Goal: Task Accomplishment & Management: Manage account settings

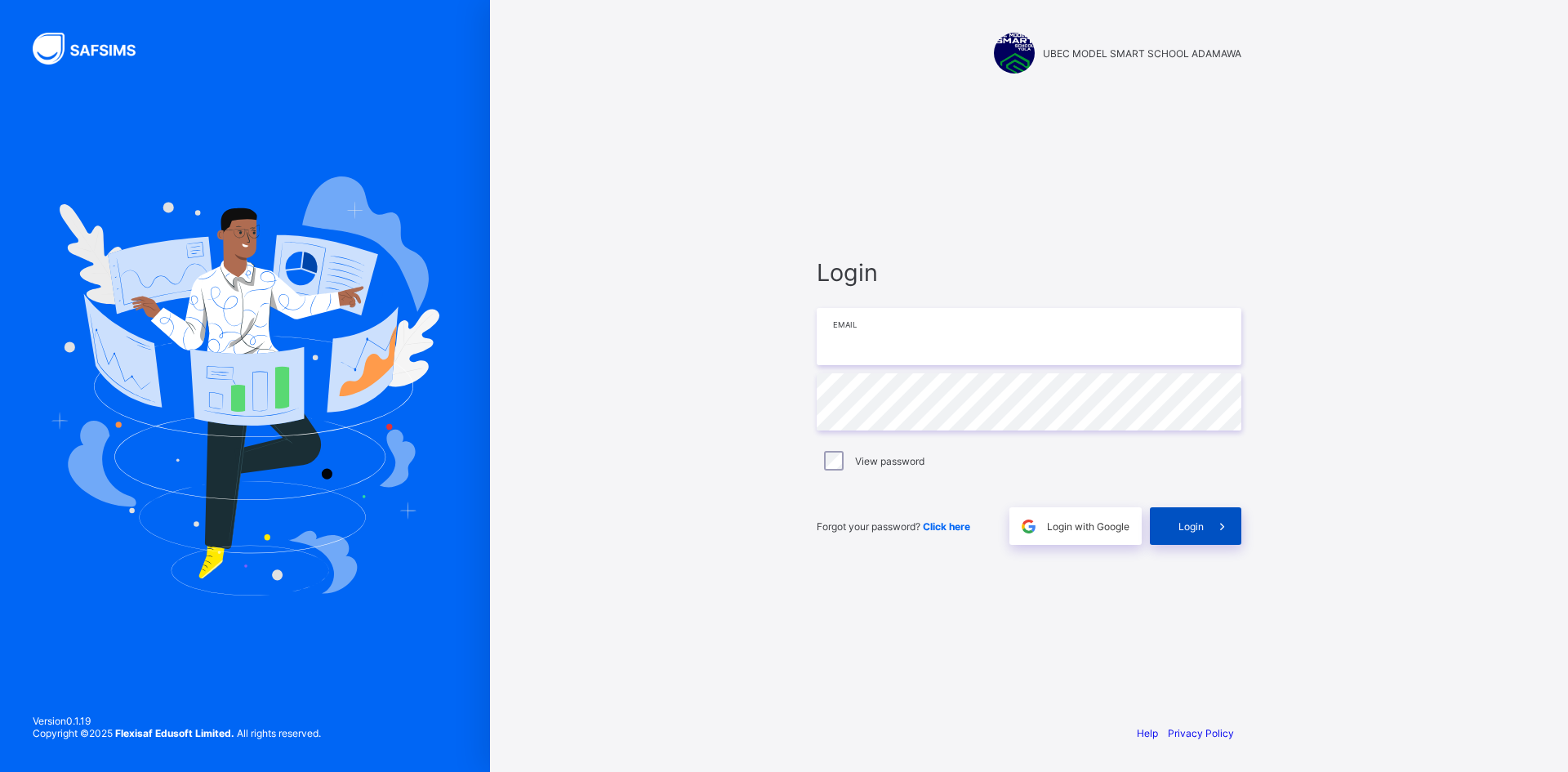
type input "**********"
click at [1229, 524] on icon at bounding box center [1222, 526] width 17 height 16
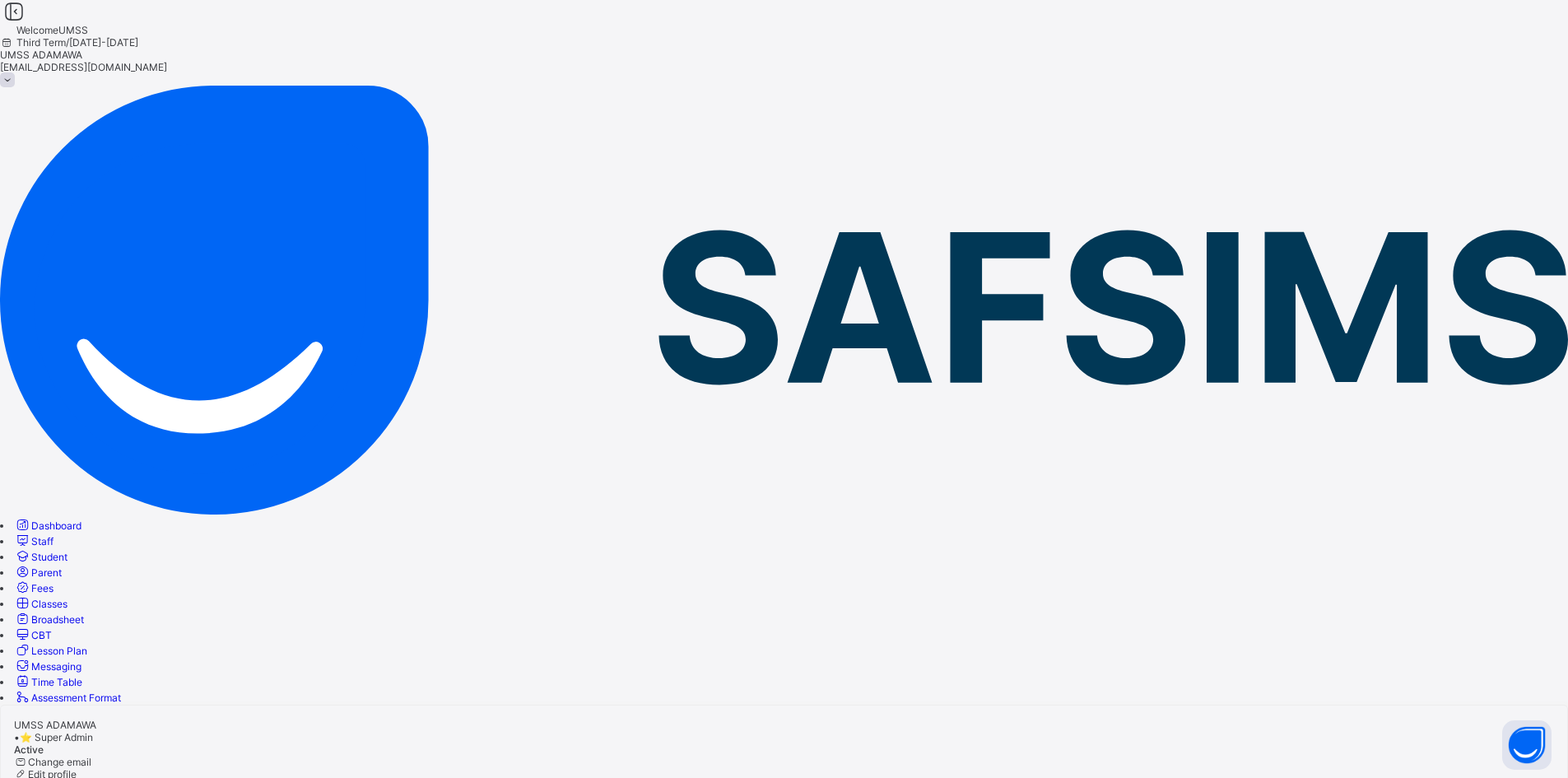
click at [68, 598] on span "Classes" at bounding box center [48, 604] width 36 height 13
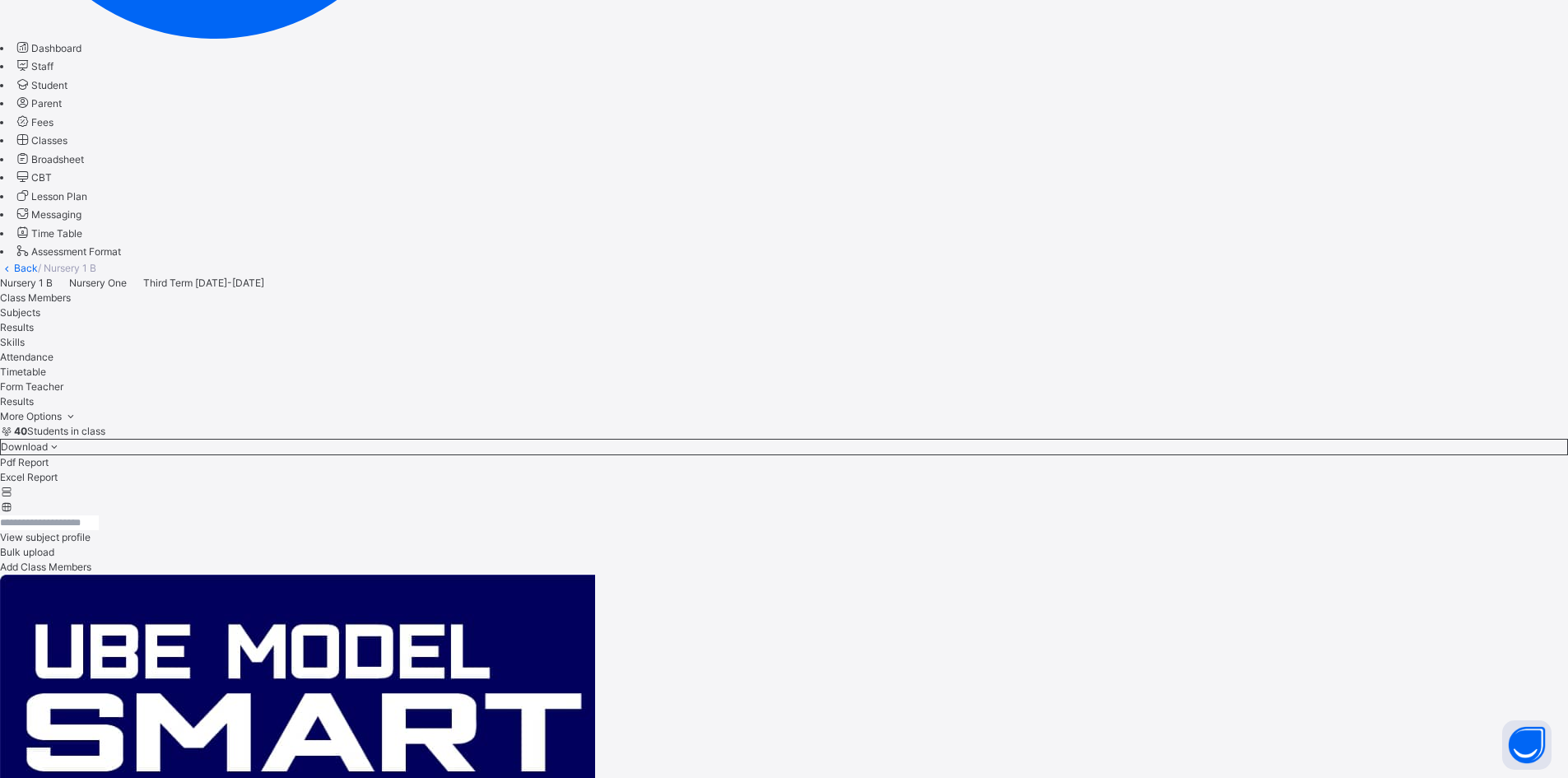
scroll to position [412, 0]
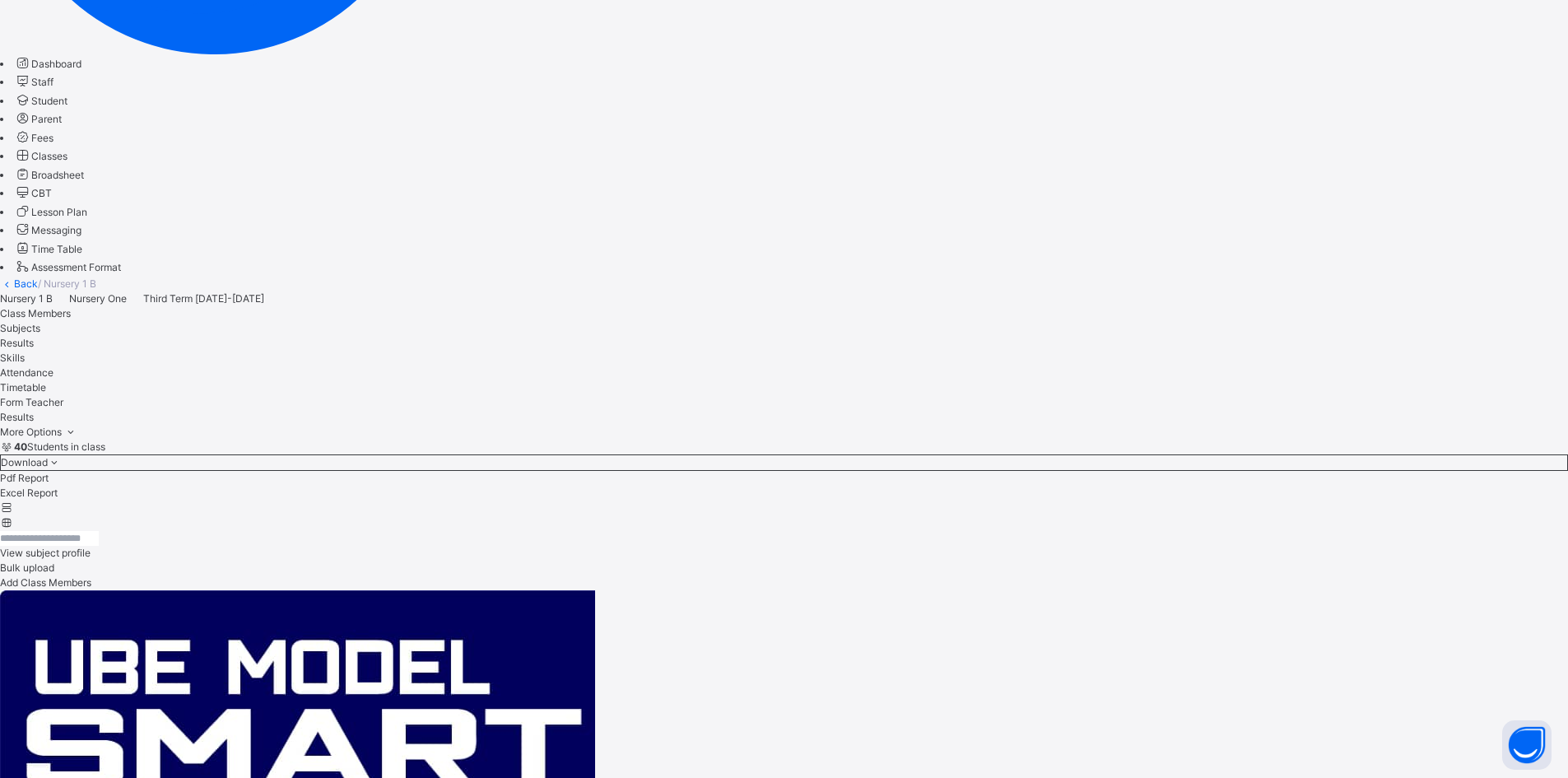
scroll to position [494, 0]
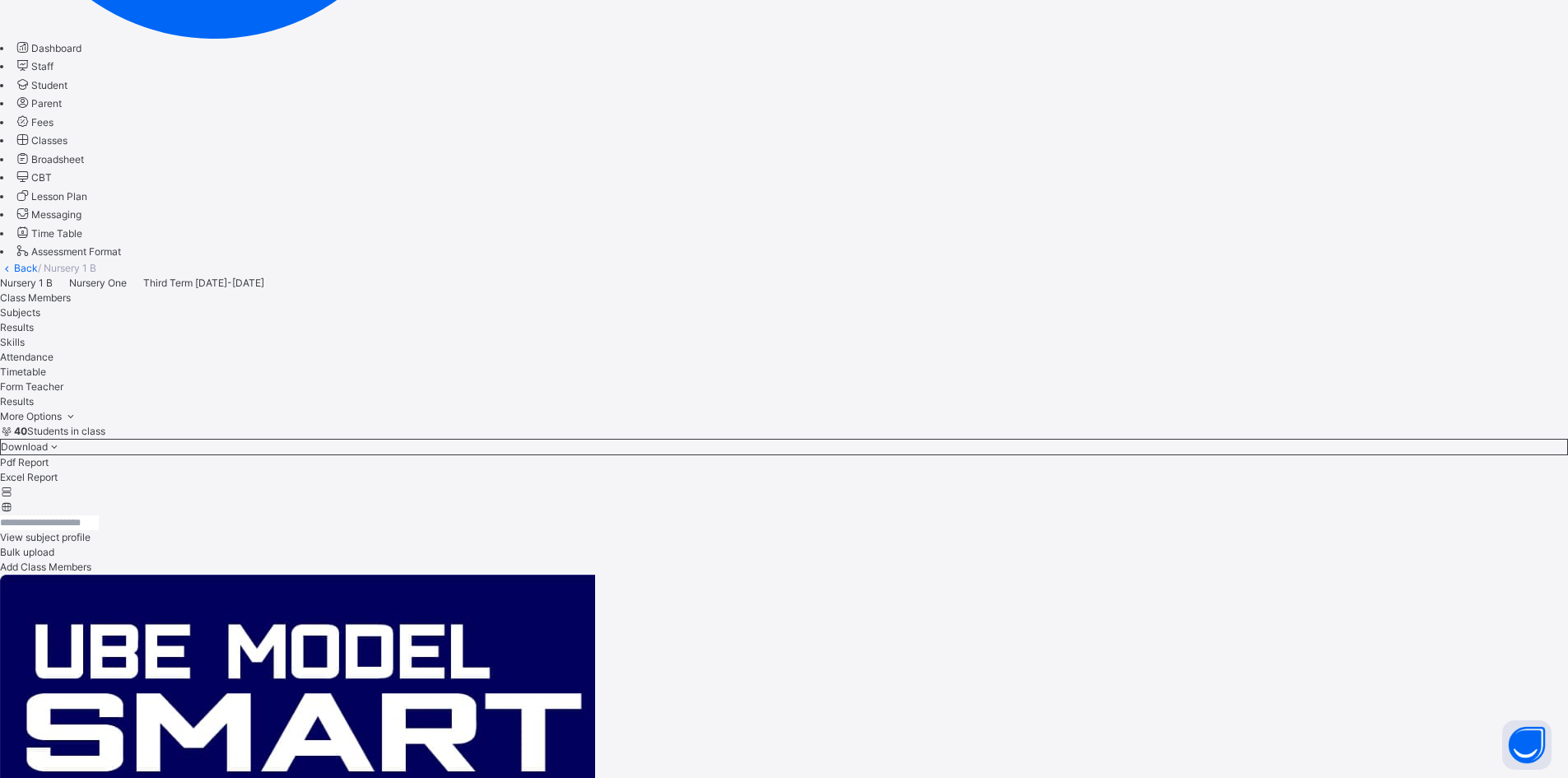
click at [68, 147] on span "Classes" at bounding box center [48, 140] width 36 height 13
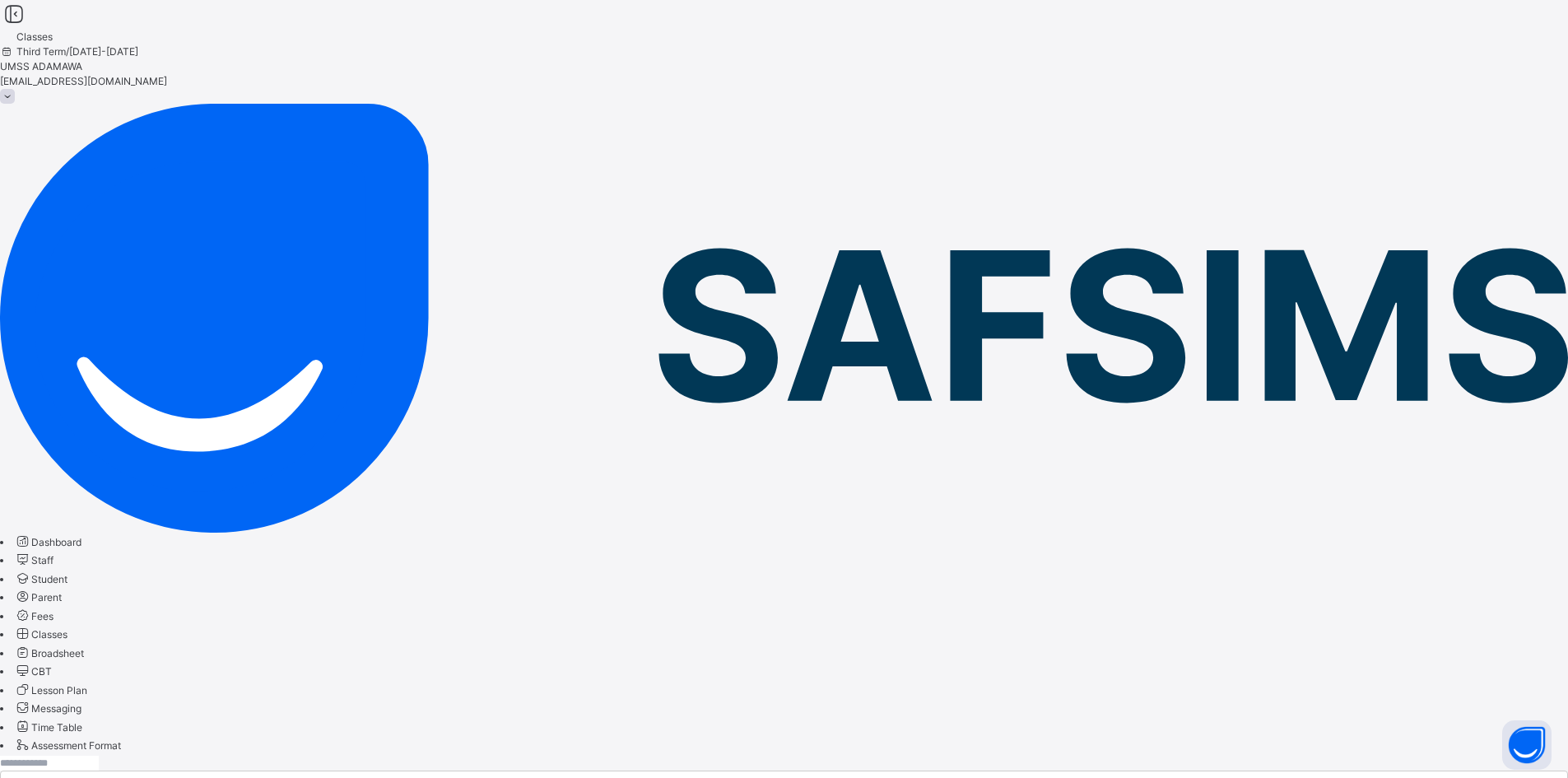
click at [38, 755] on link "Back" at bounding box center [26, 761] width 24 height 13
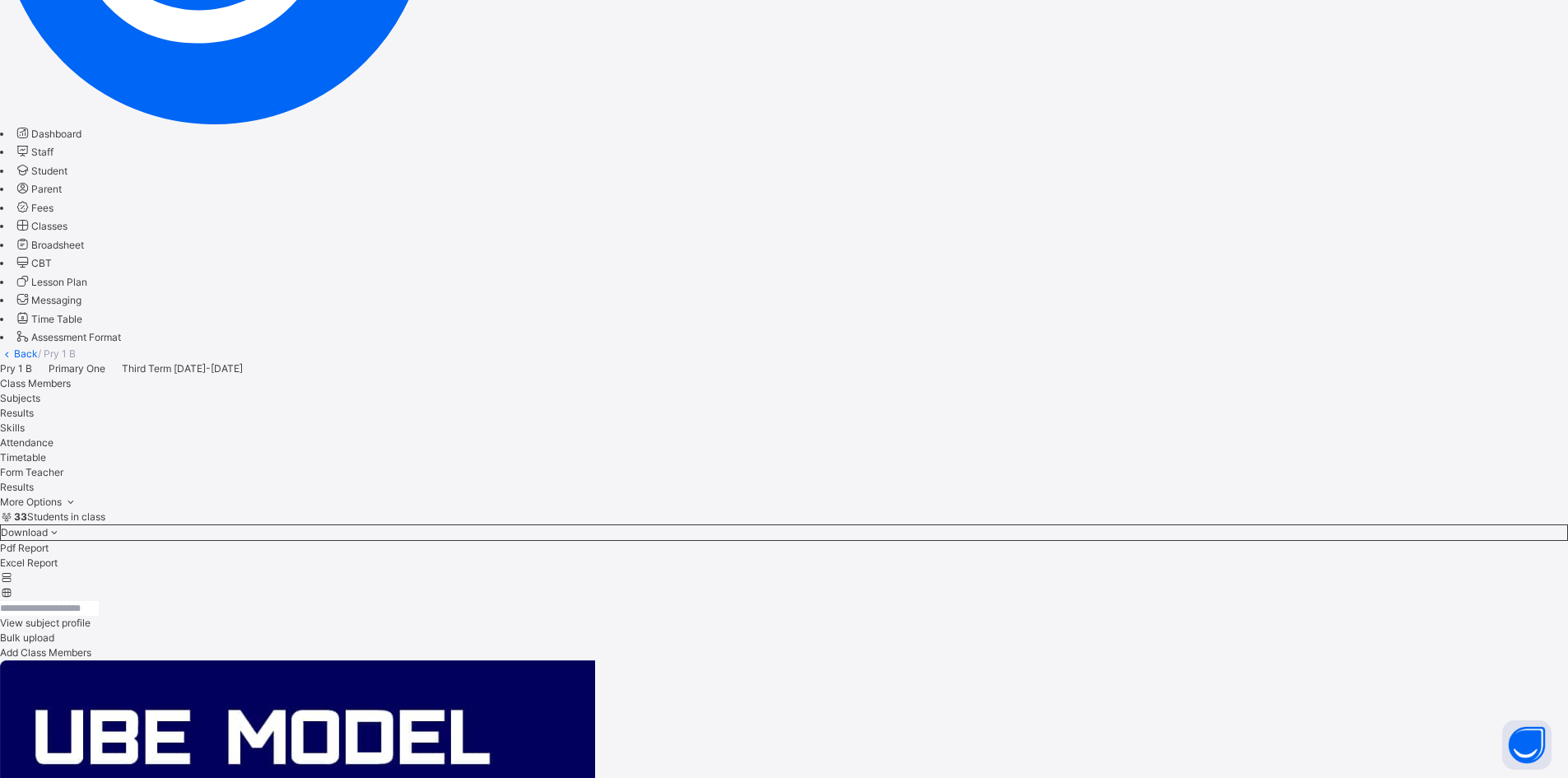
scroll to position [412, 0]
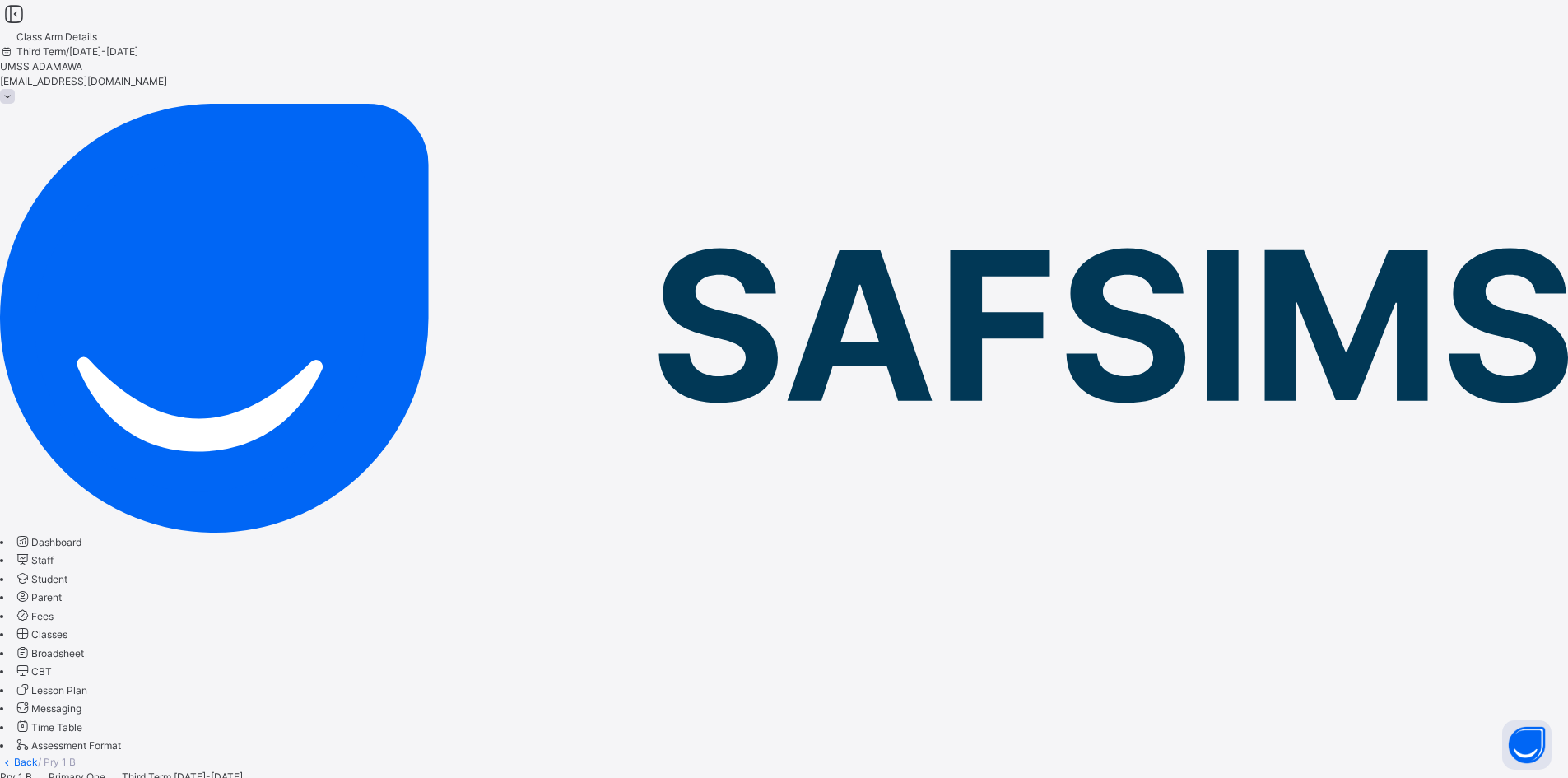
click at [38, 755] on link "Back" at bounding box center [26, 761] width 24 height 13
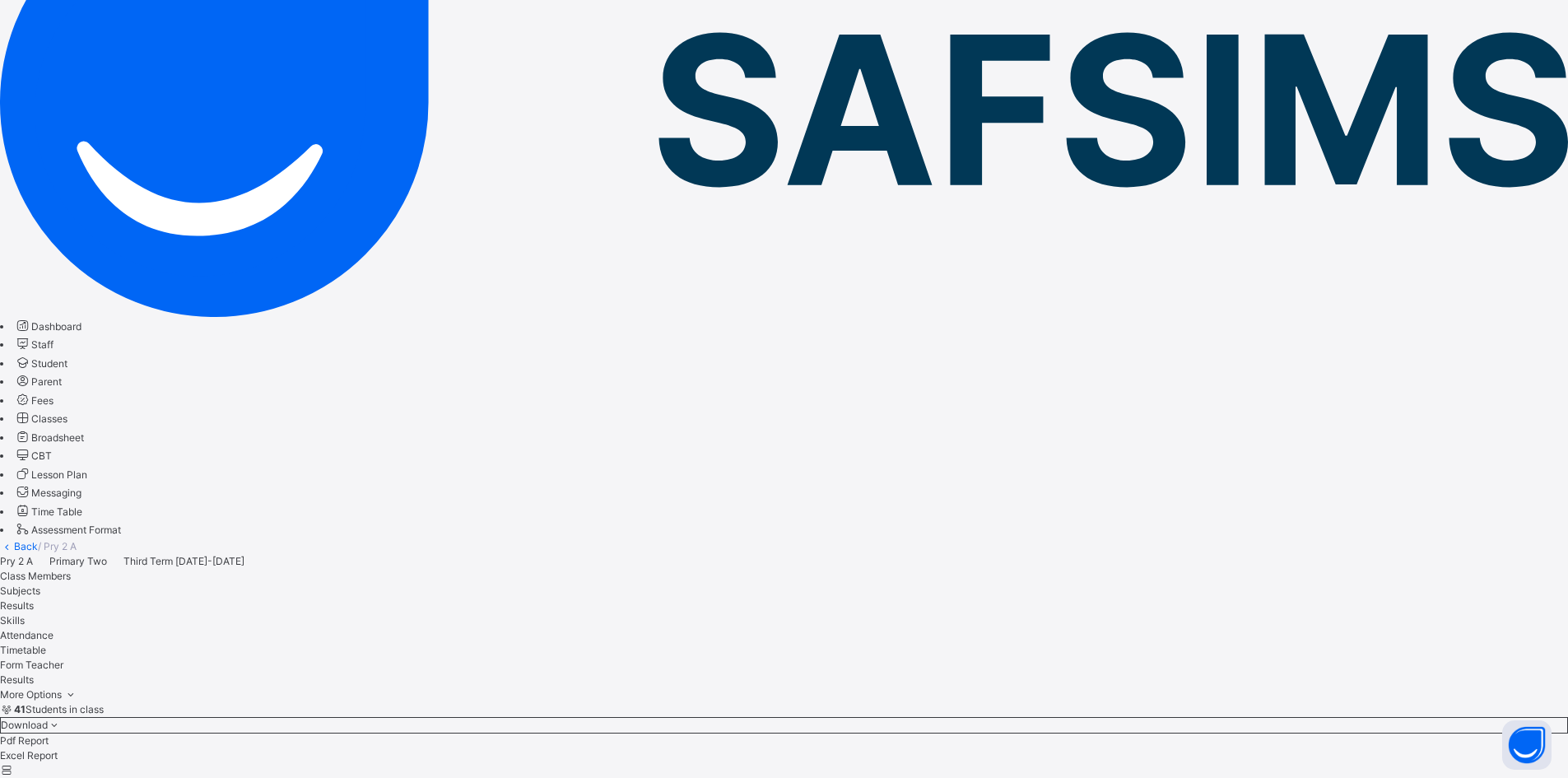
scroll to position [83, 0]
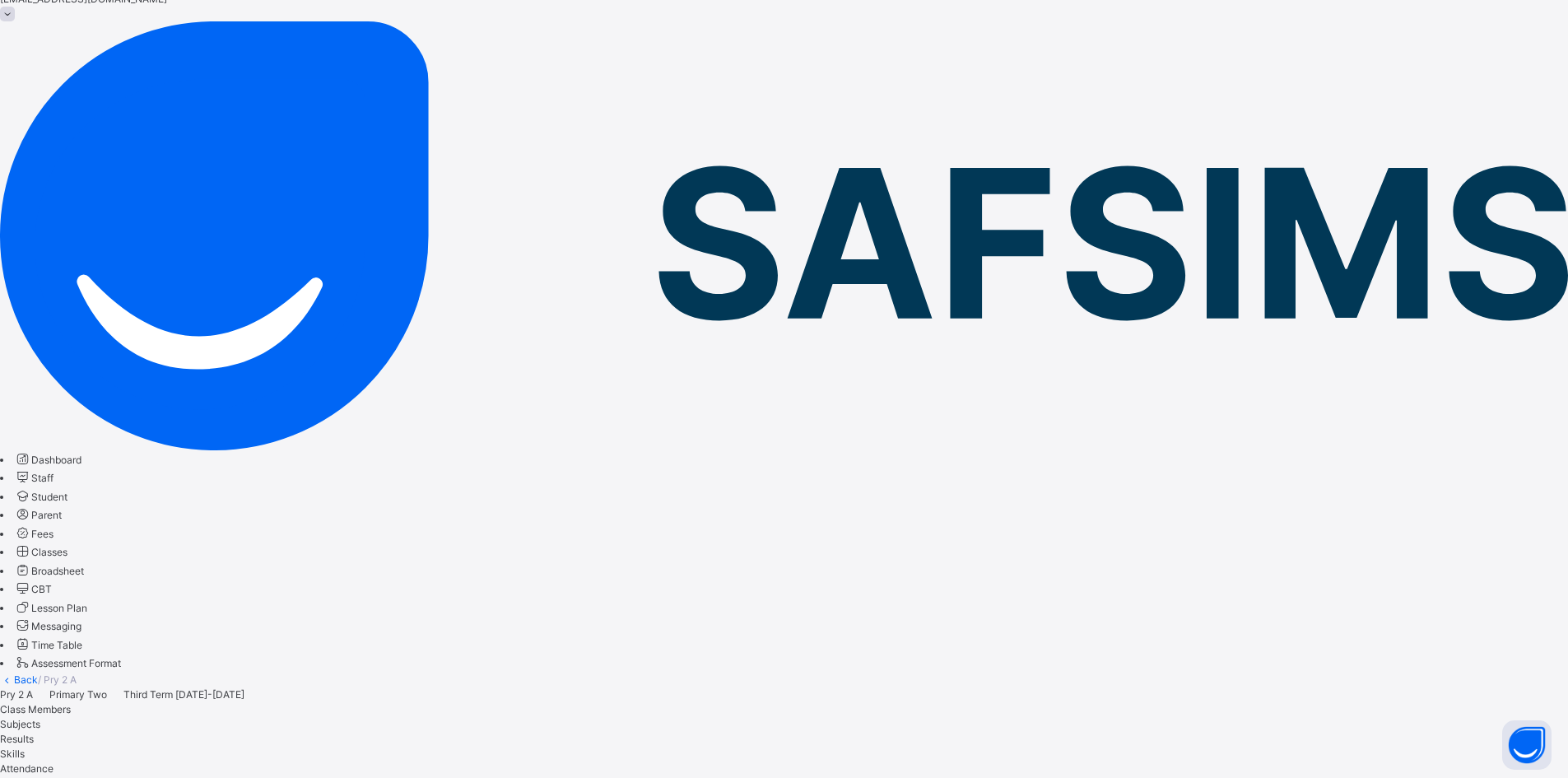
click at [38, 674] on link "Back" at bounding box center [26, 679] width 24 height 13
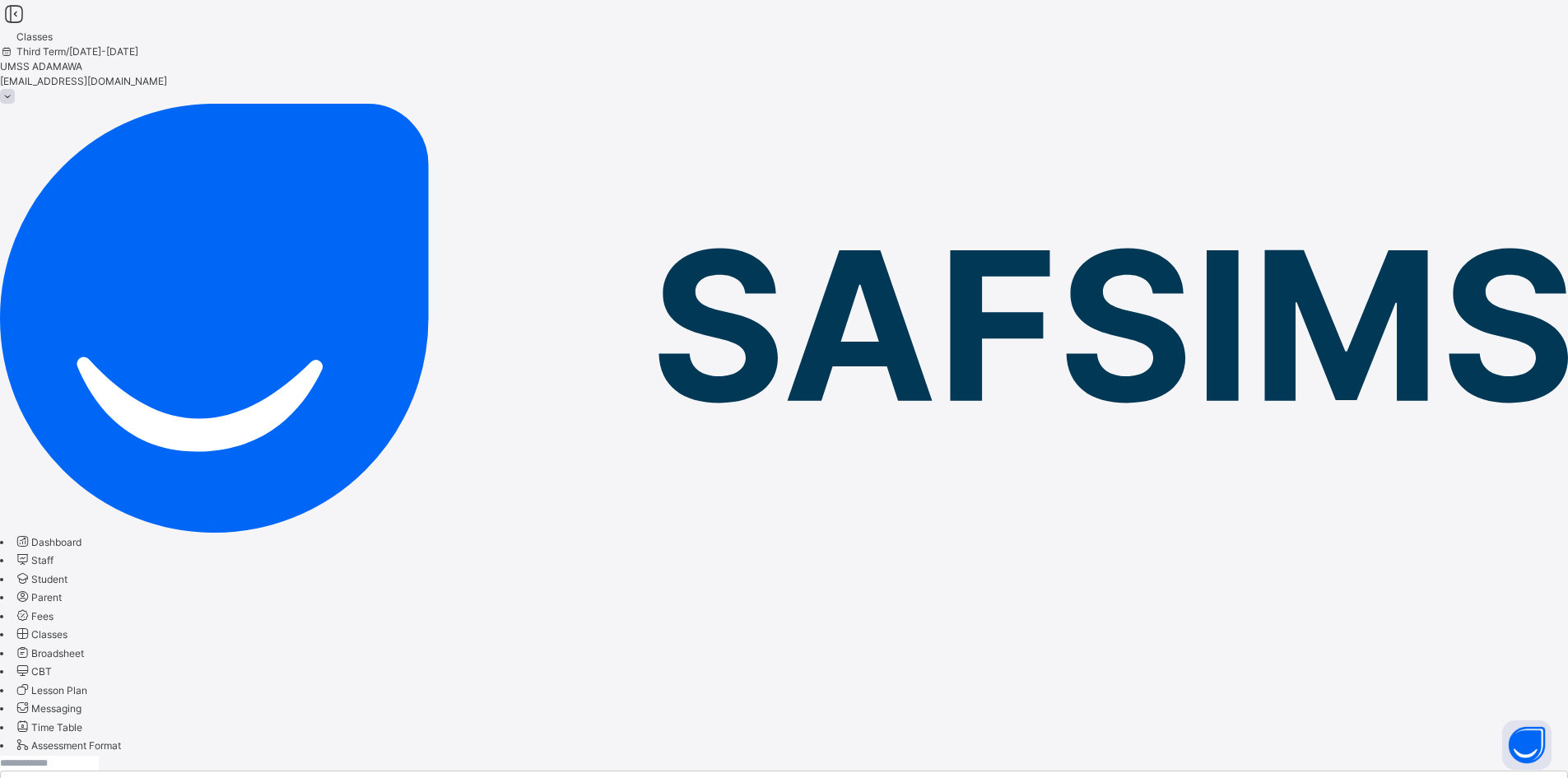
click at [77, 755] on span "/ Pry 2 B" at bounding box center [57, 761] width 38 height 13
click at [38, 755] on link "Back" at bounding box center [26, 761] width 24 height 13
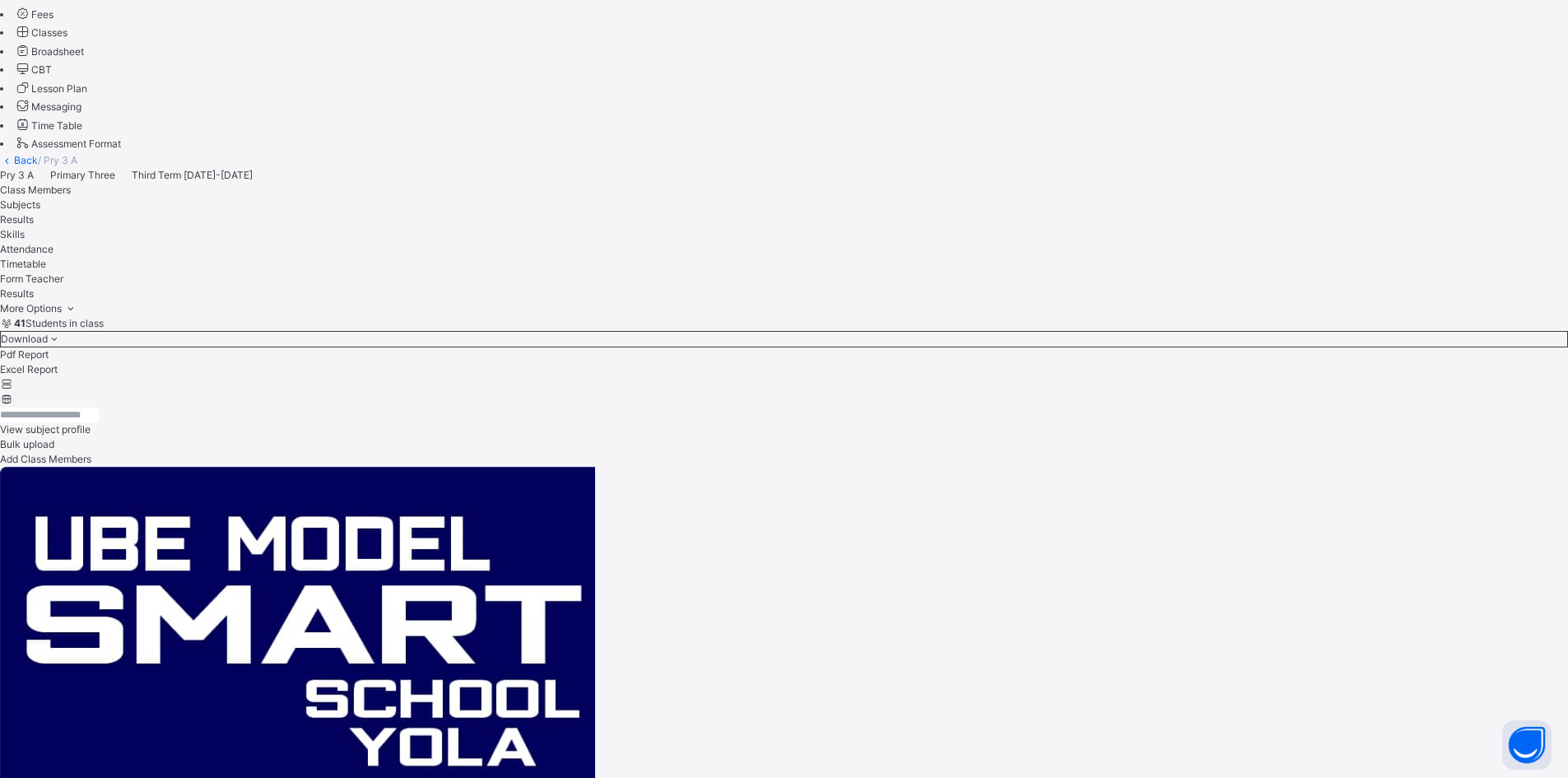
scroll to position [576, 0]
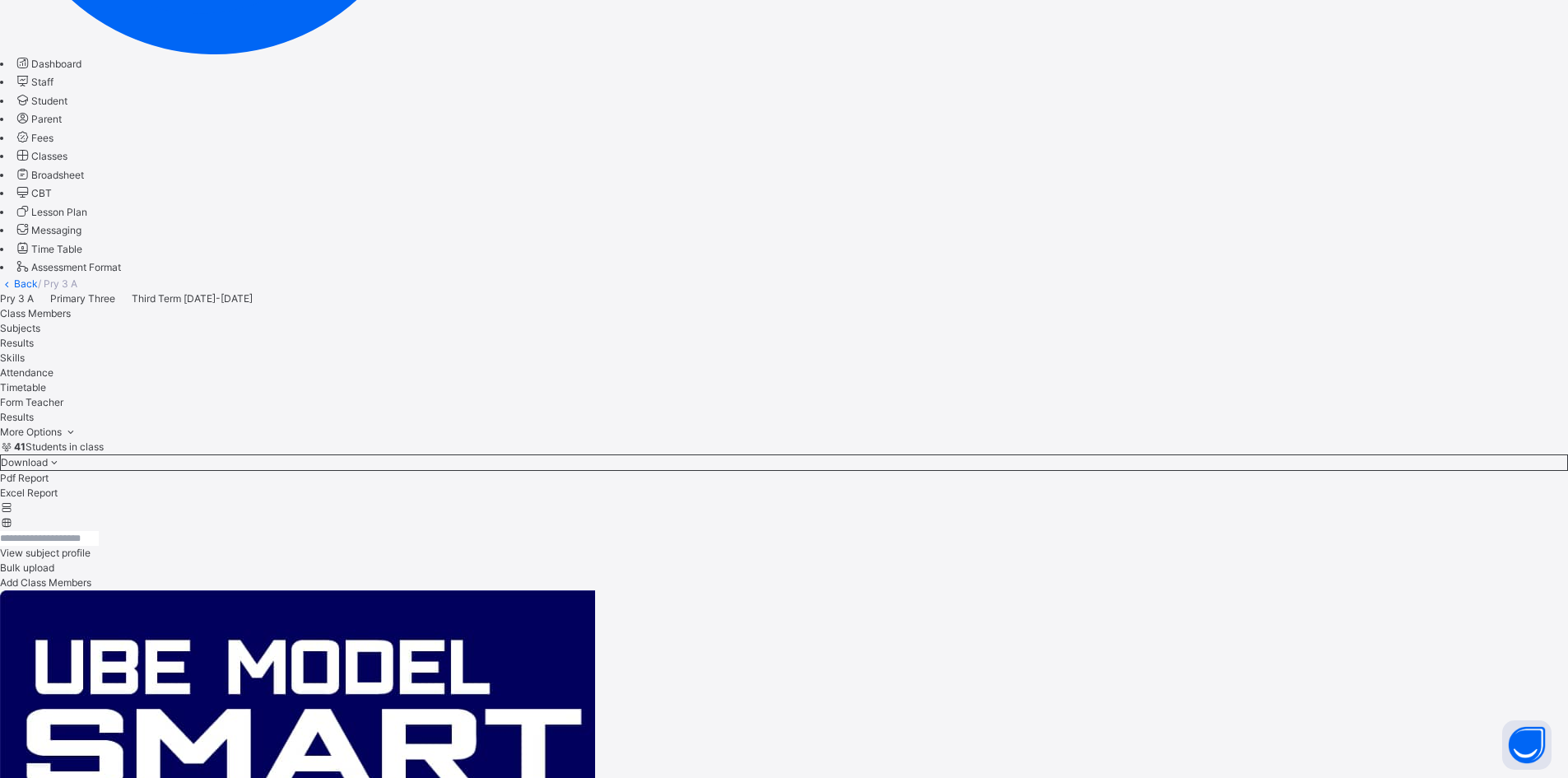
scroll to position [505, 0]
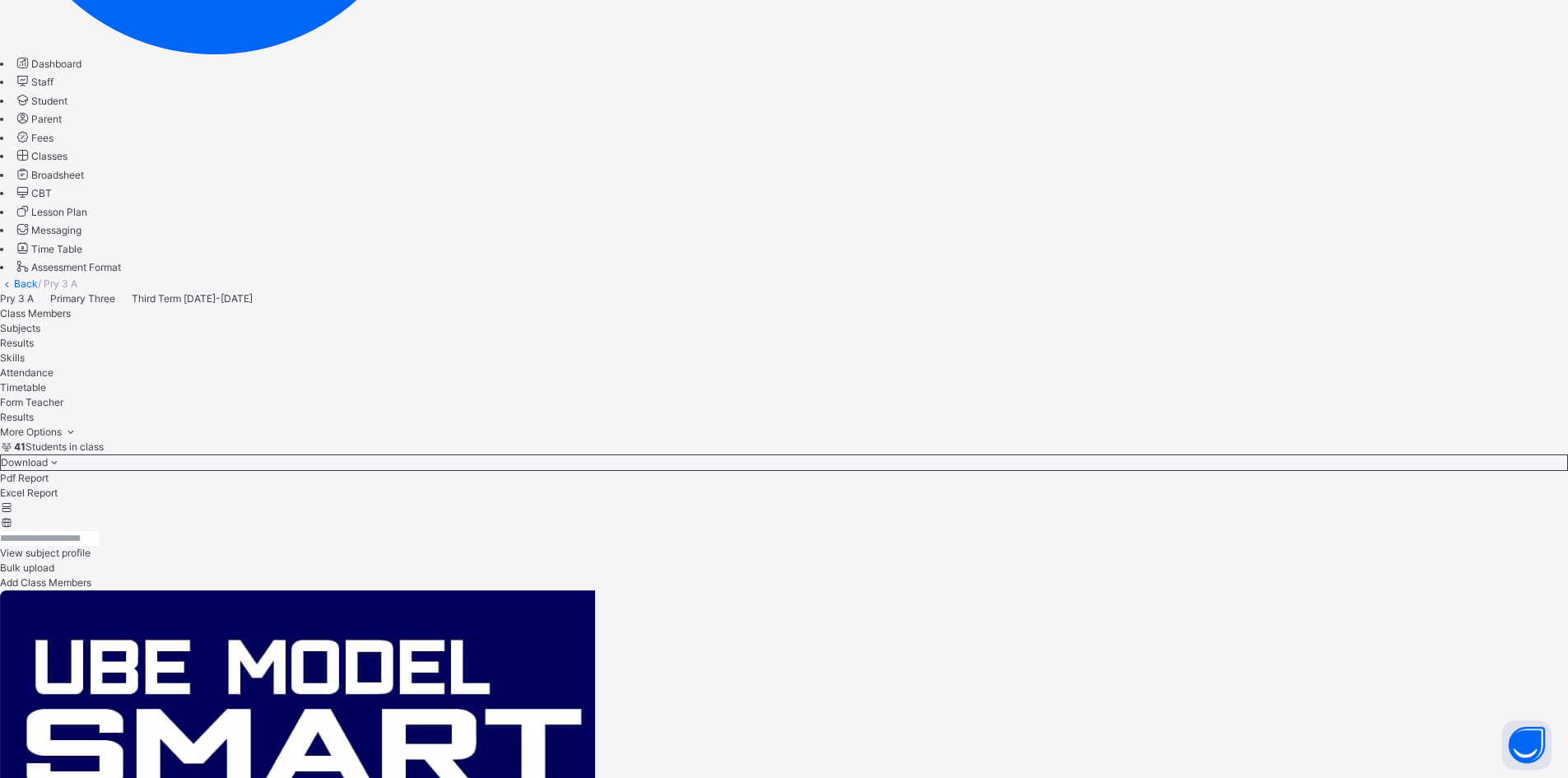
scroll to position [576, 0]
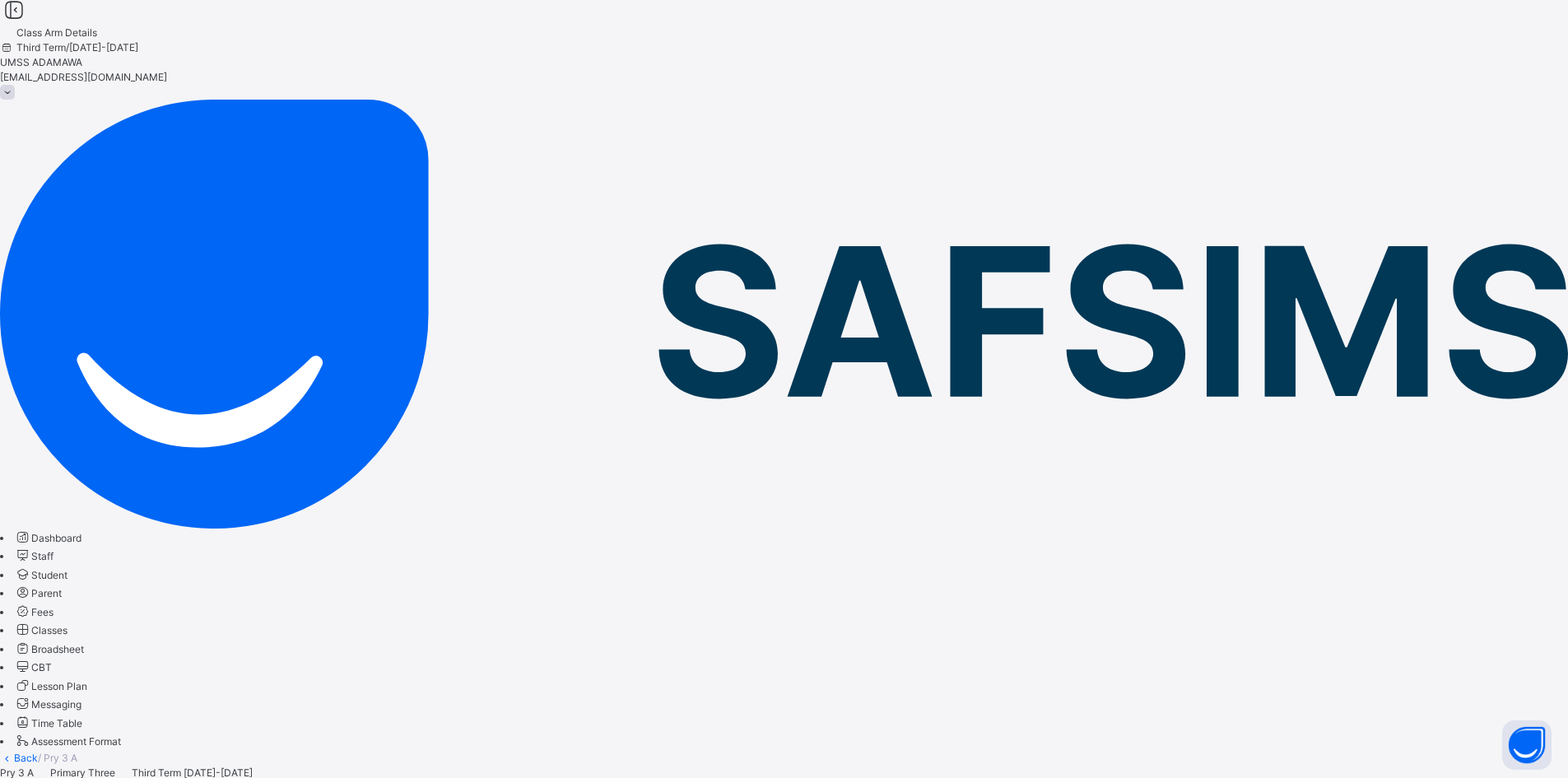
scroll to position [0, 0]
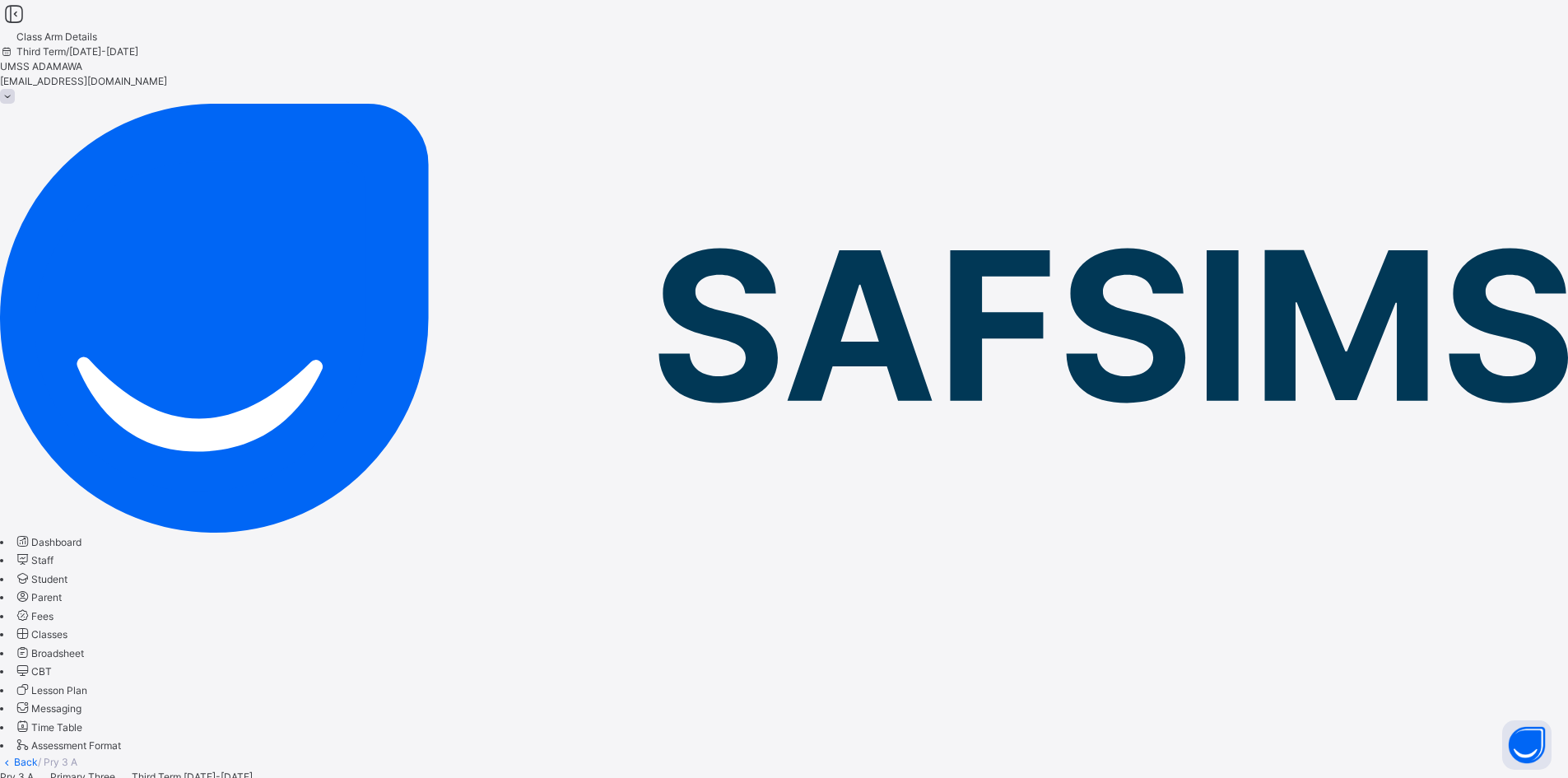
click at [38, 755] on link "Back" at bounding box center [26, 761] width 24 height 13
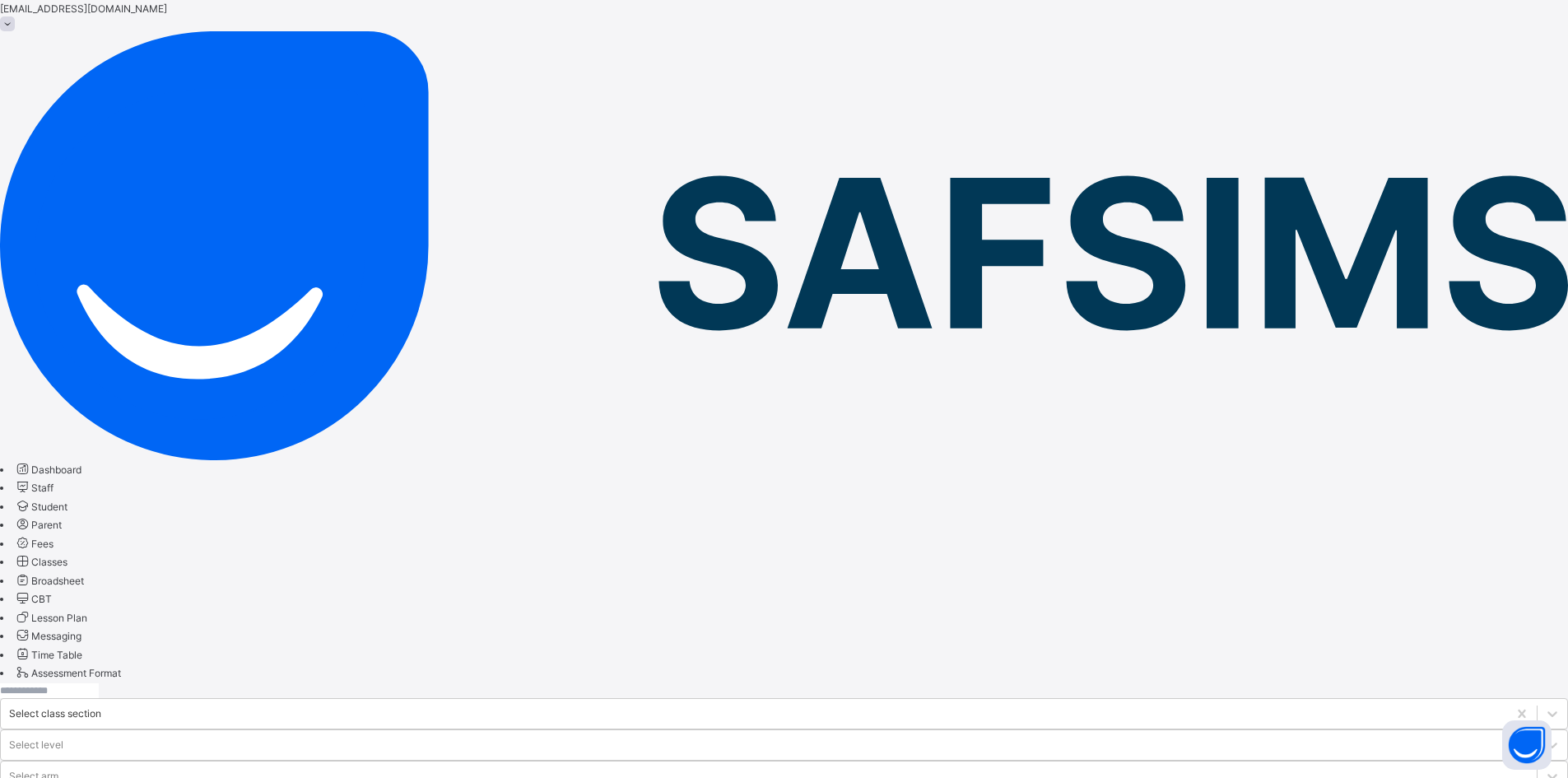
scroll to position [164, 0]
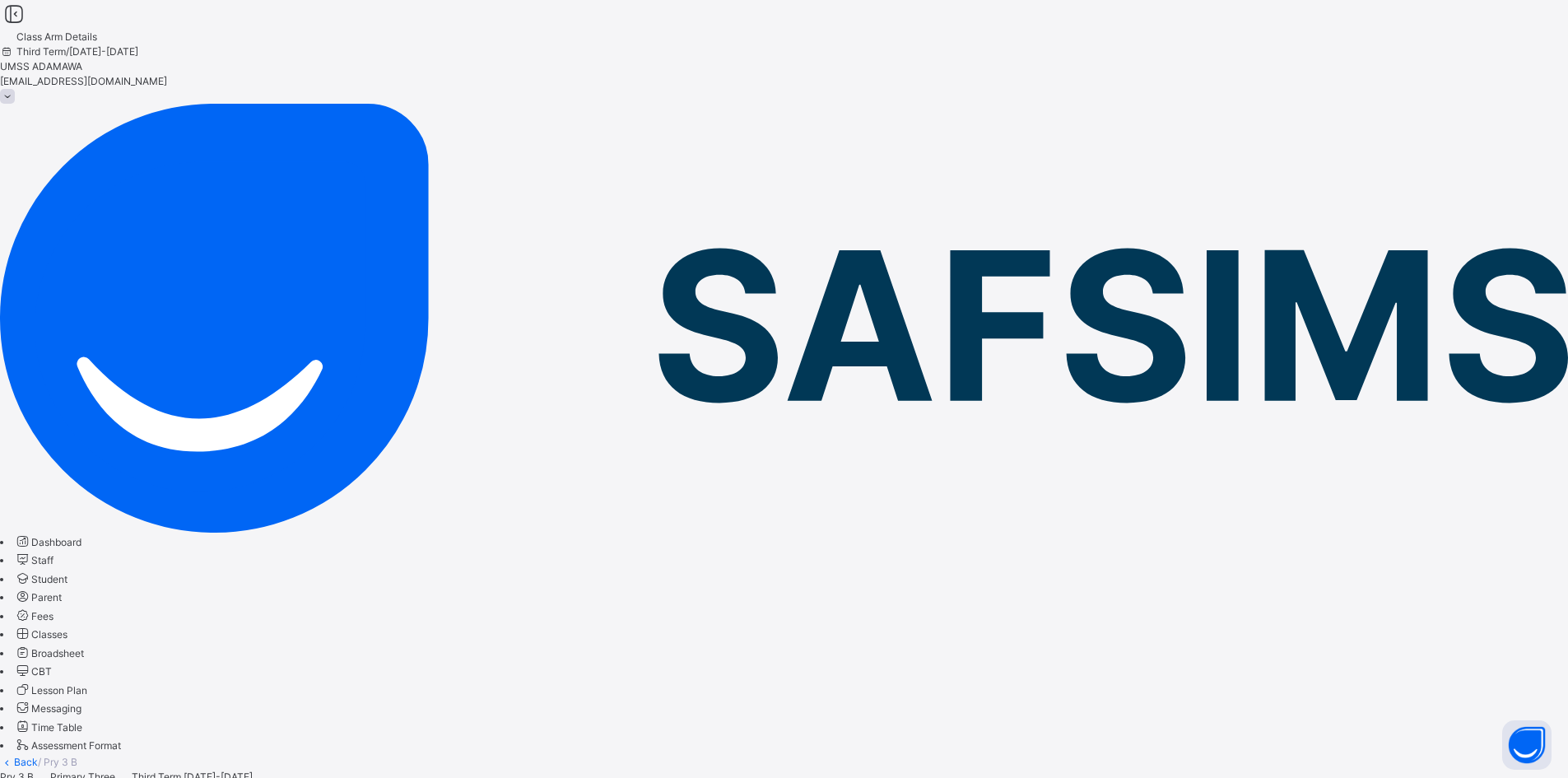
click at [38, 755] on link "Back" at bounding box center [26, 761] width 24 height 13
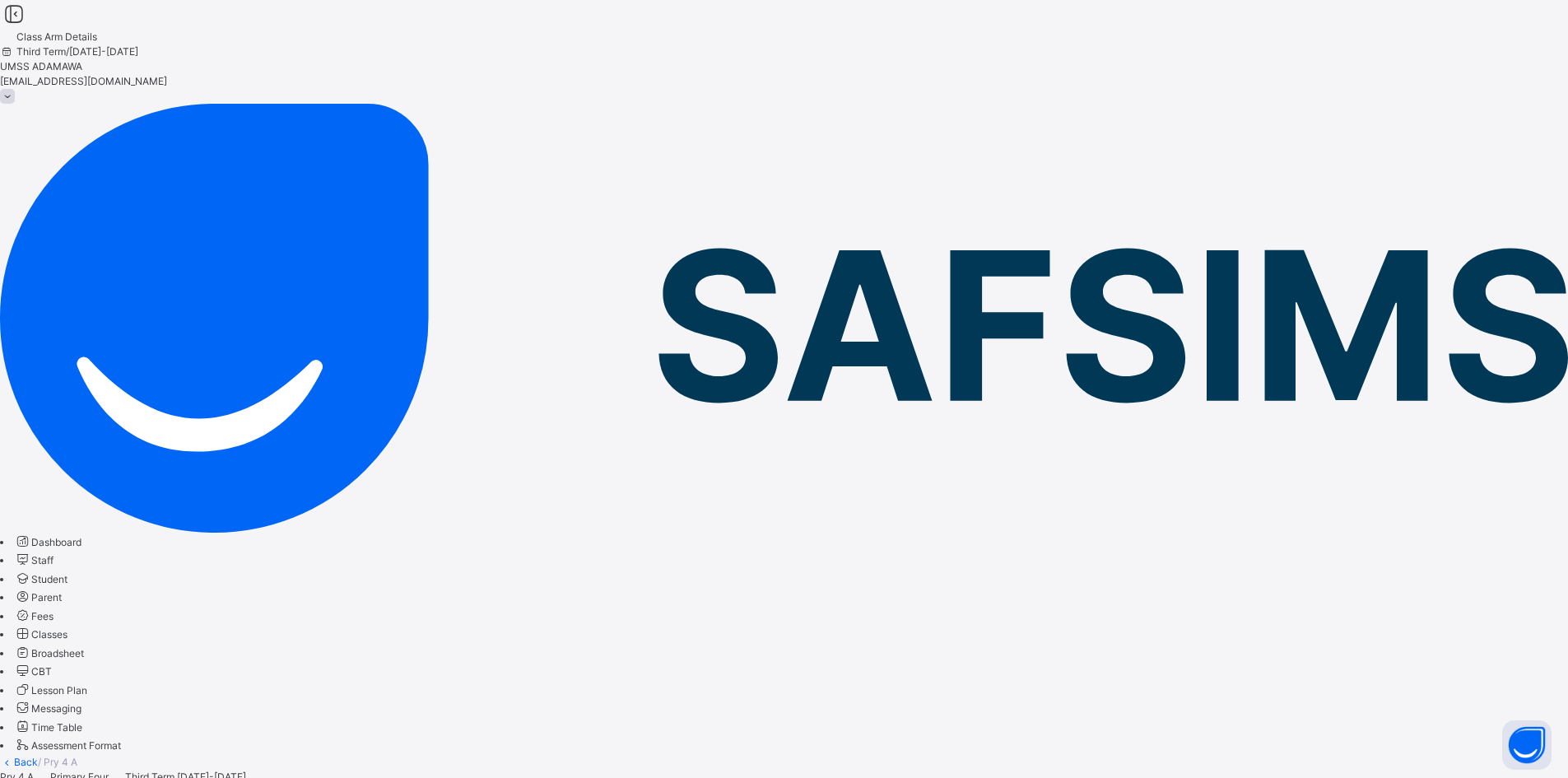
scroll to position [247, 0]
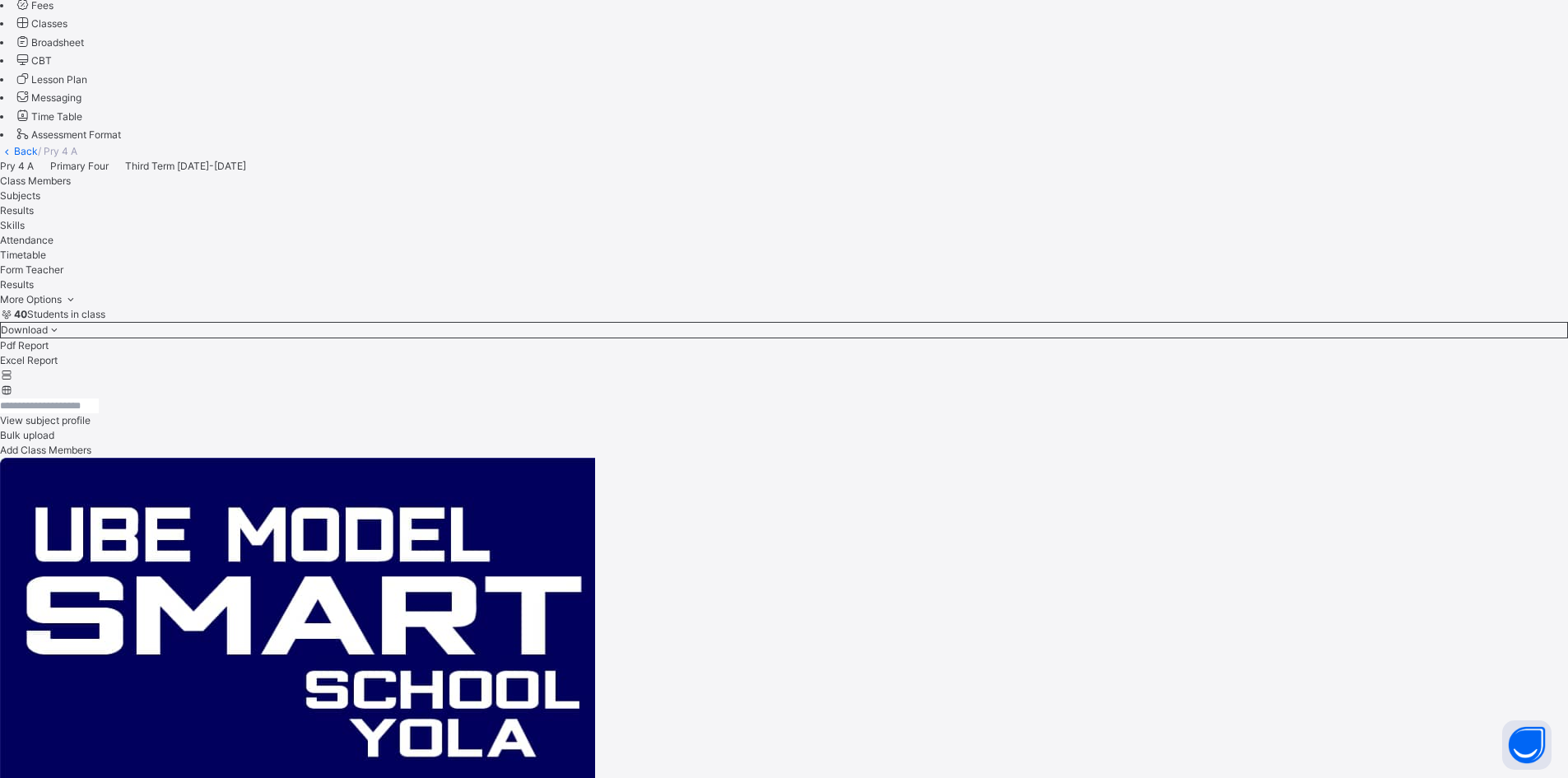
scroll to position [659, 0]
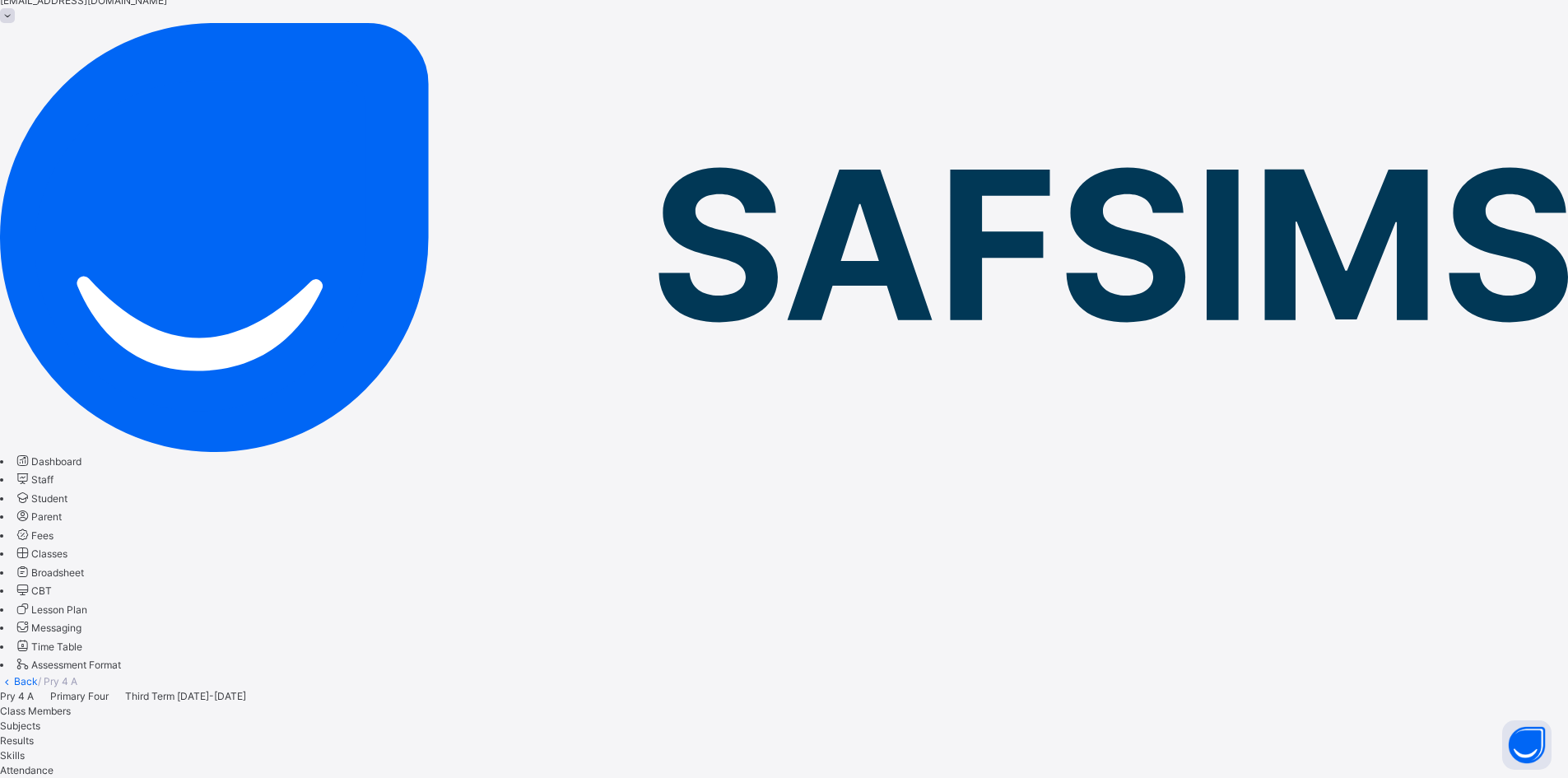
scroll to position [0, 0]
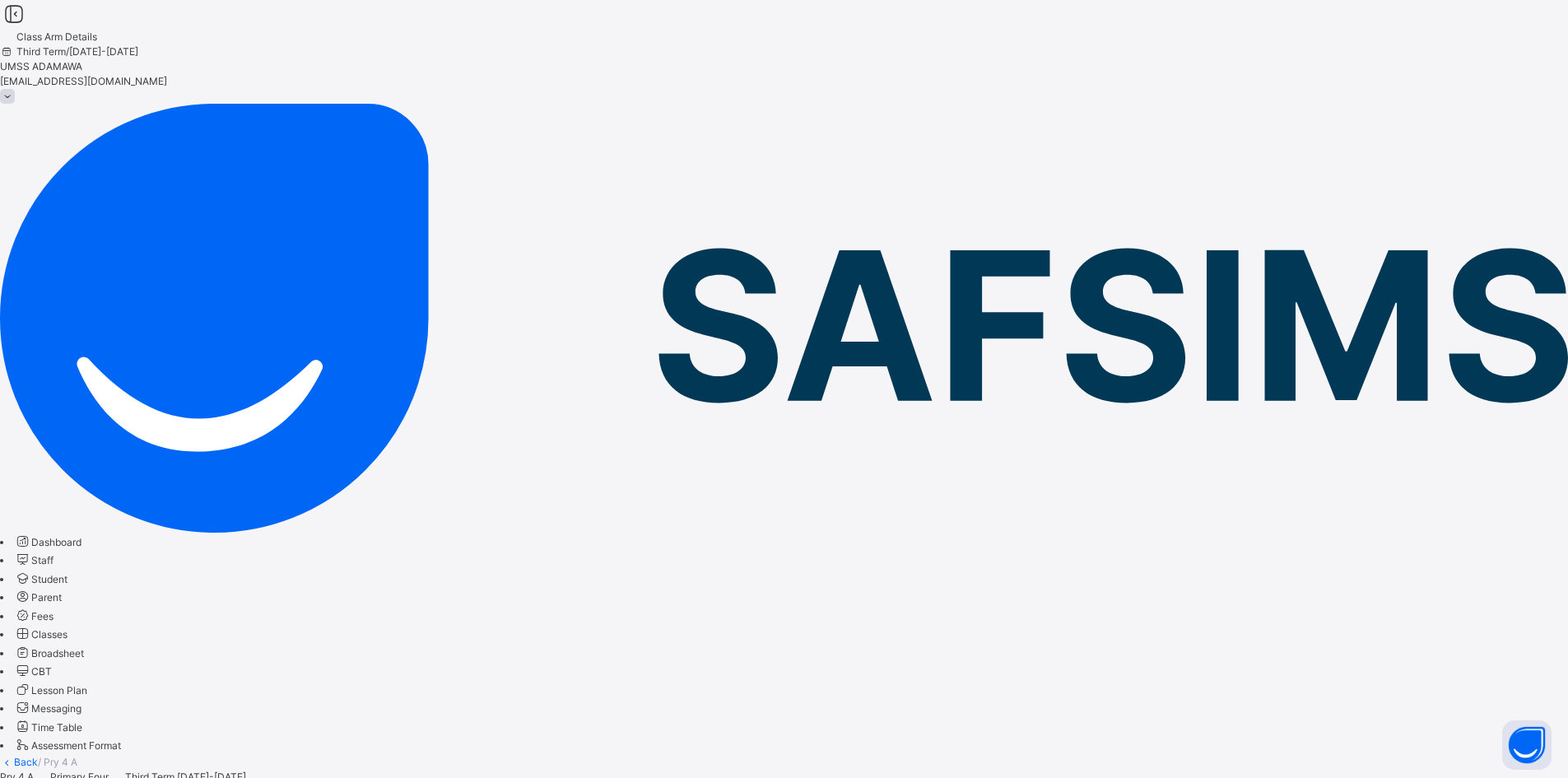
click at [38, 755] on link "Back" at bounding box center [26, 761] width 24 height 13
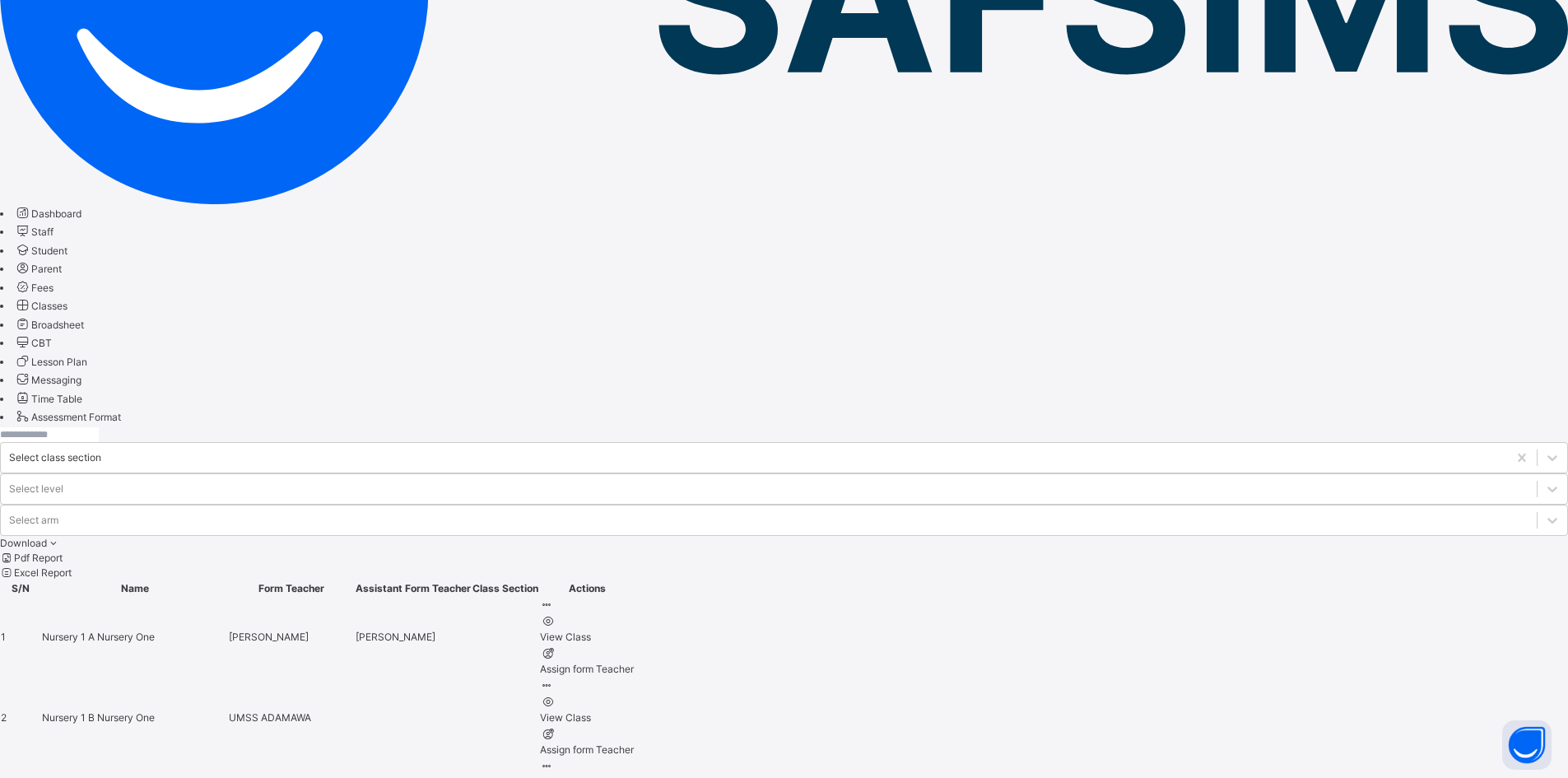
scroll to position [330, 0]
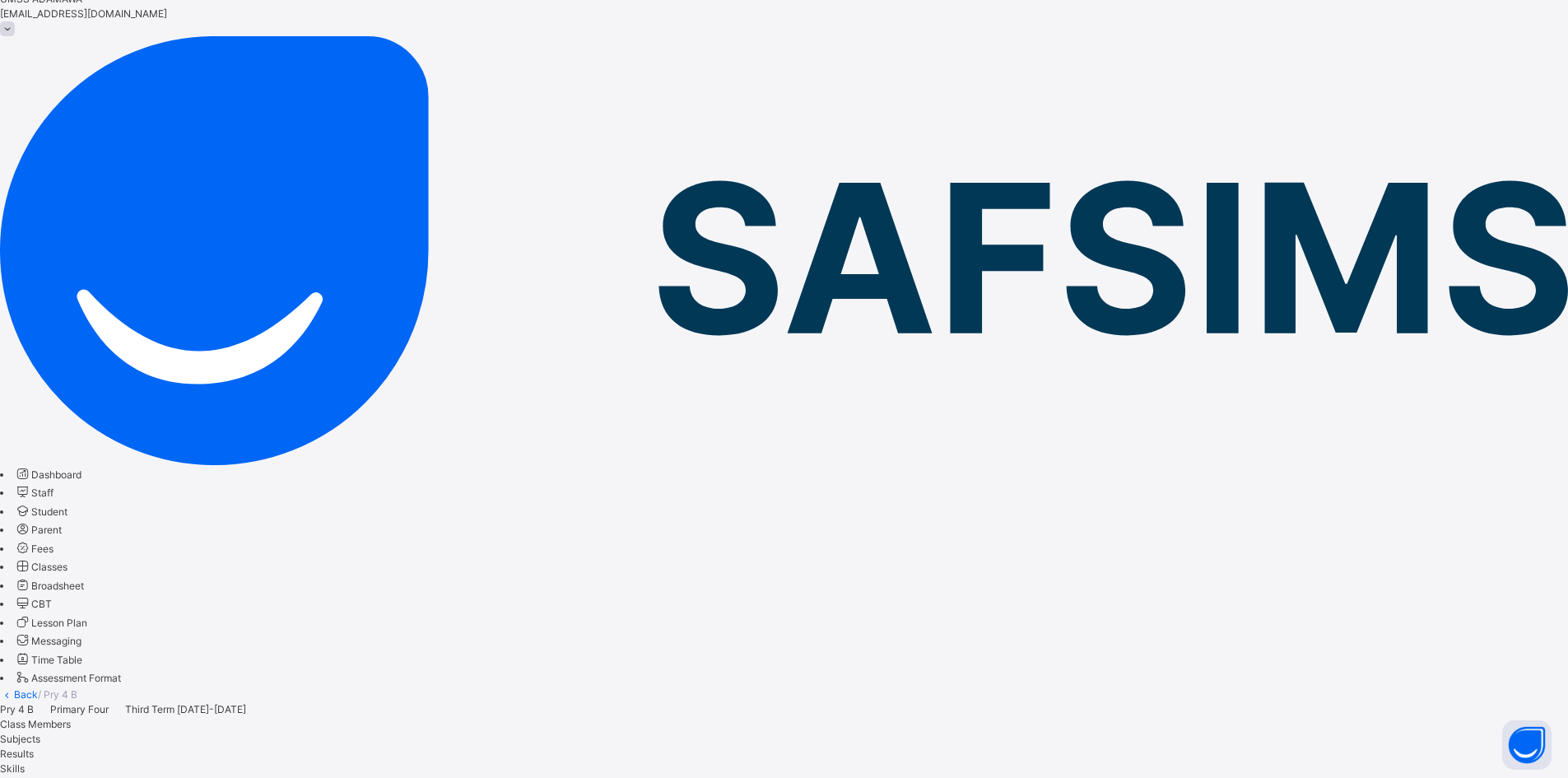
scroll to position [67, 0]
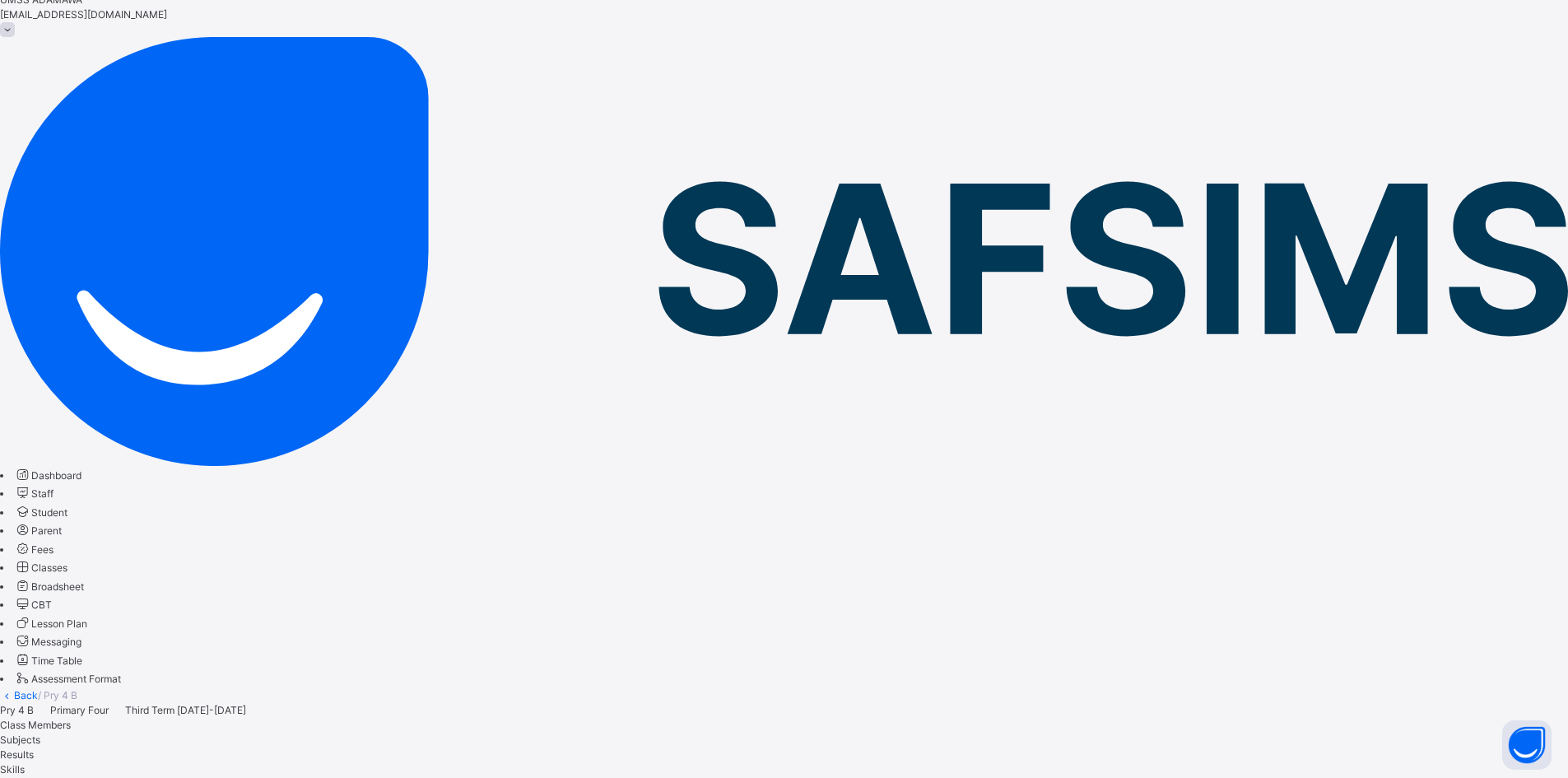
click at [38, 690] on link "Back" at bounding box center [26, 695] width 24 height 13
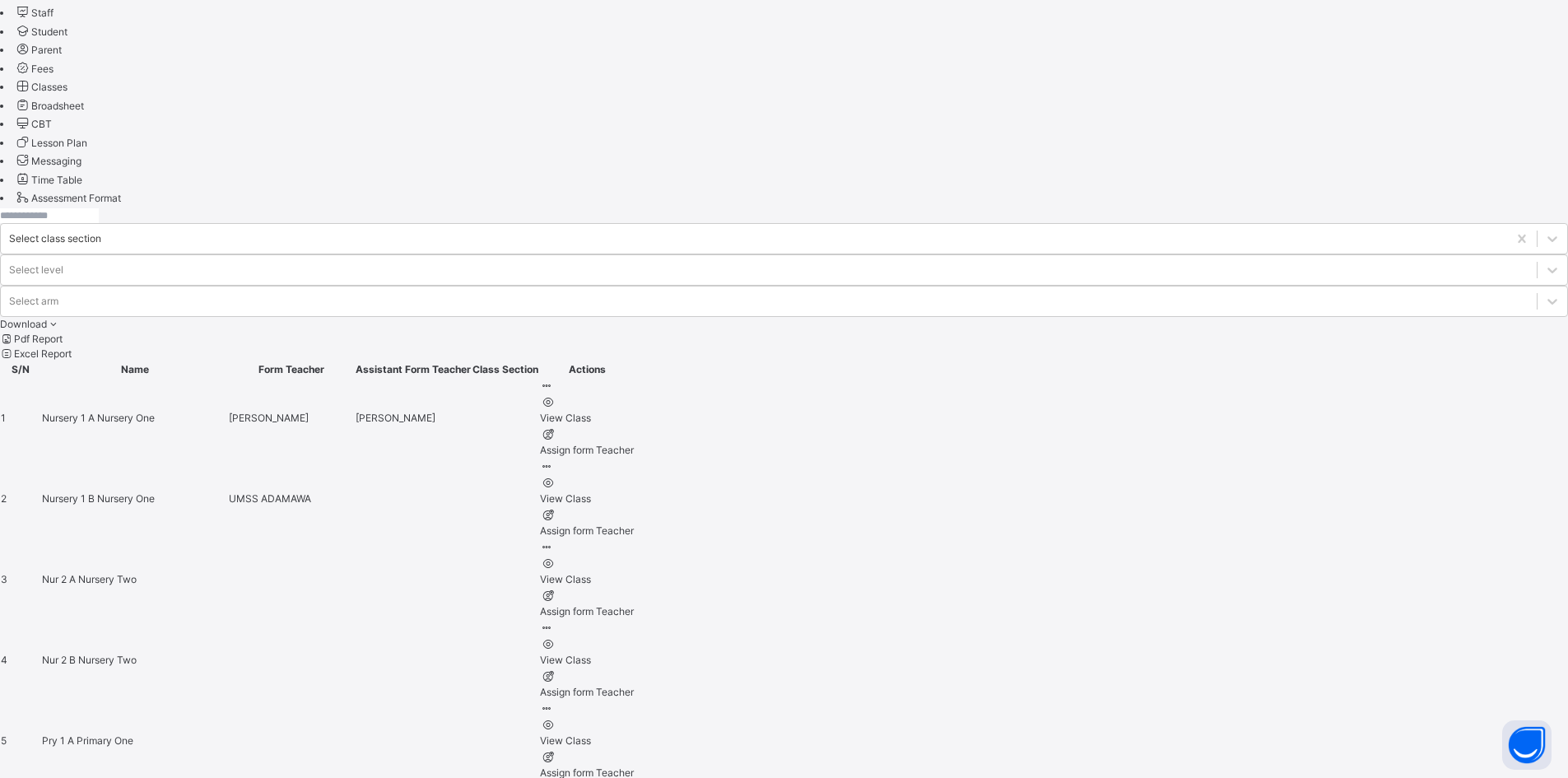
scroll to position [564, 0]
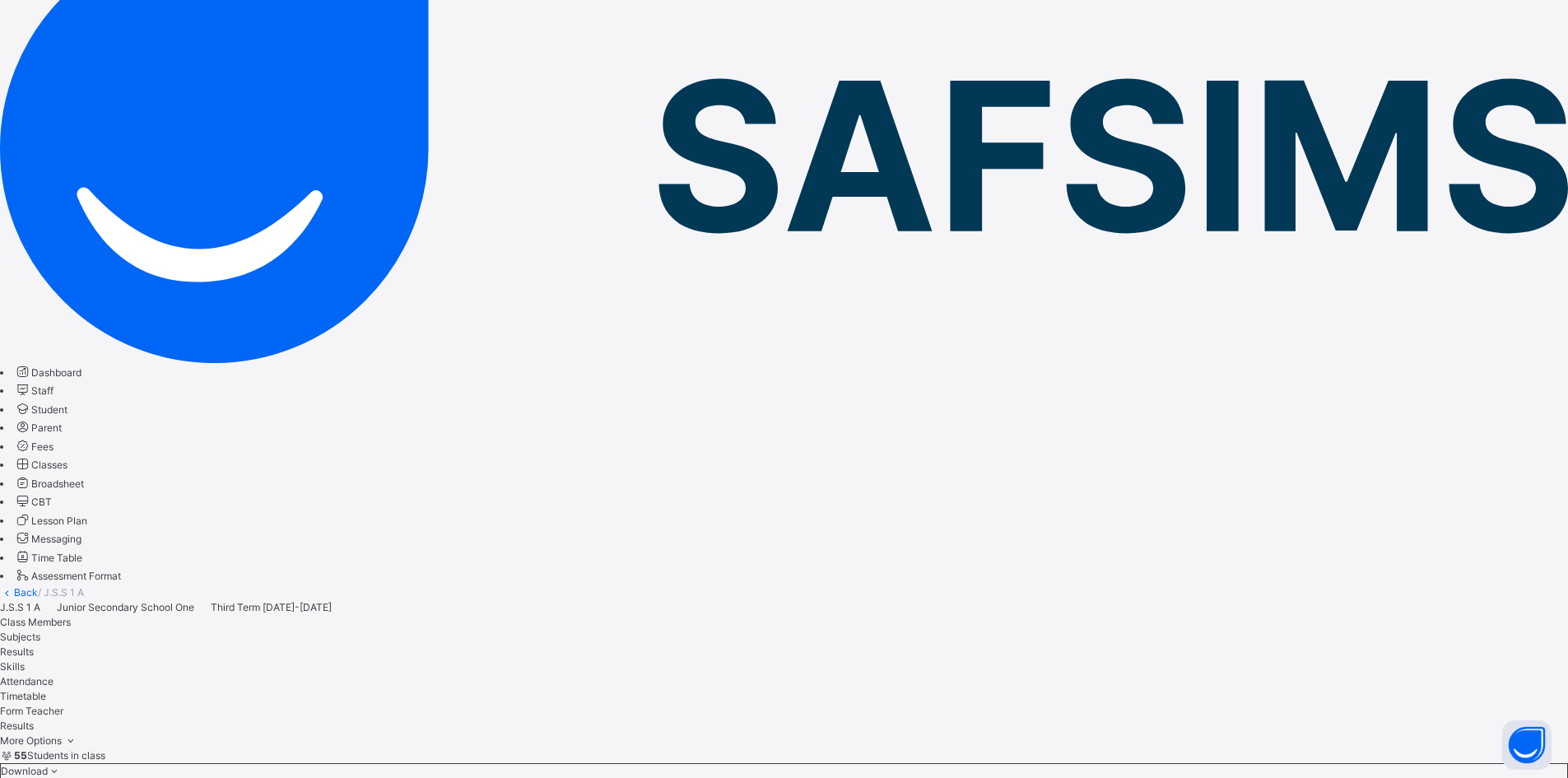
scroll to position [83, 0]
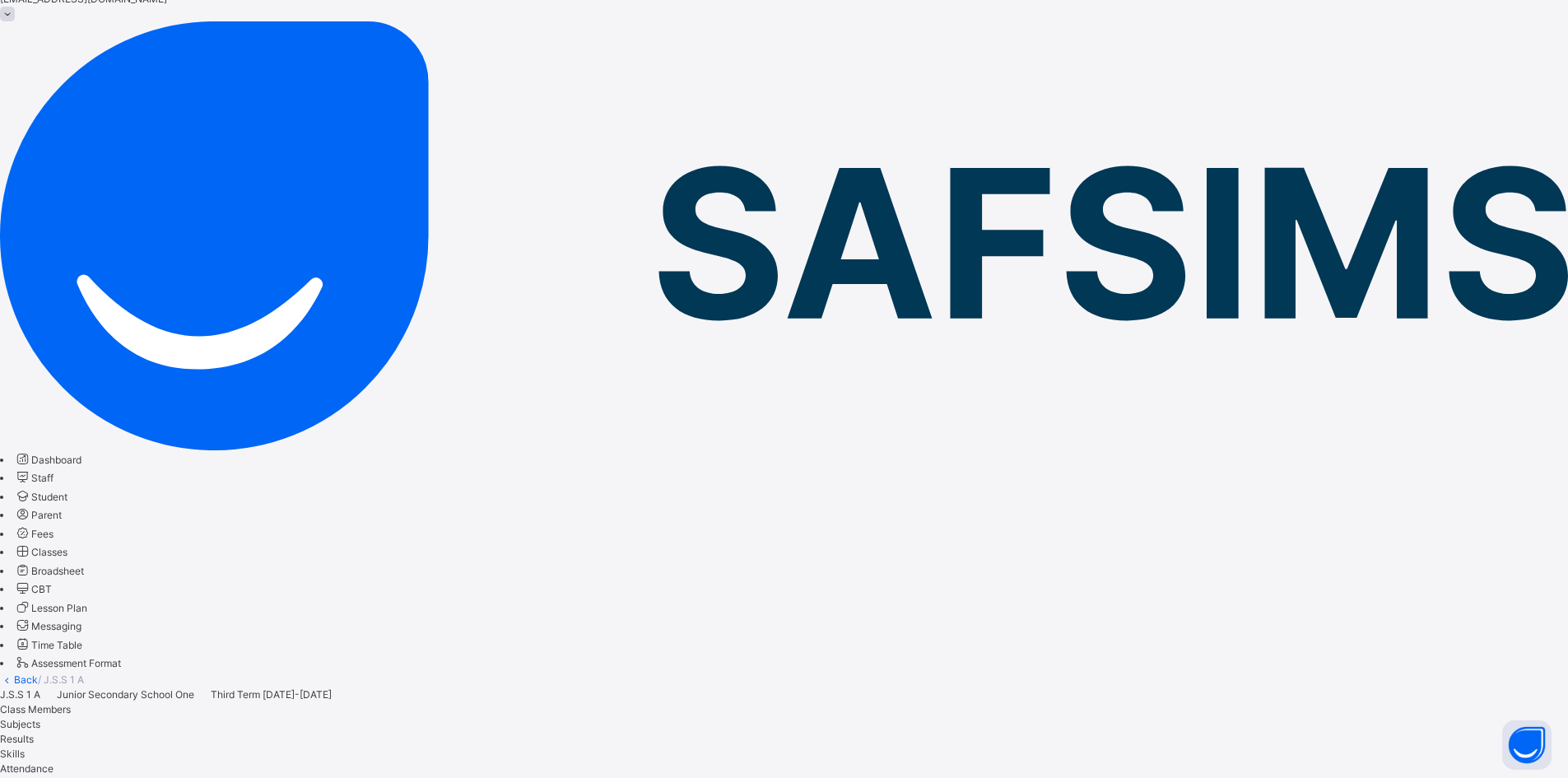
click at [38, 674] on link "Back" at bounding box center [26, 679] width 24 height 13
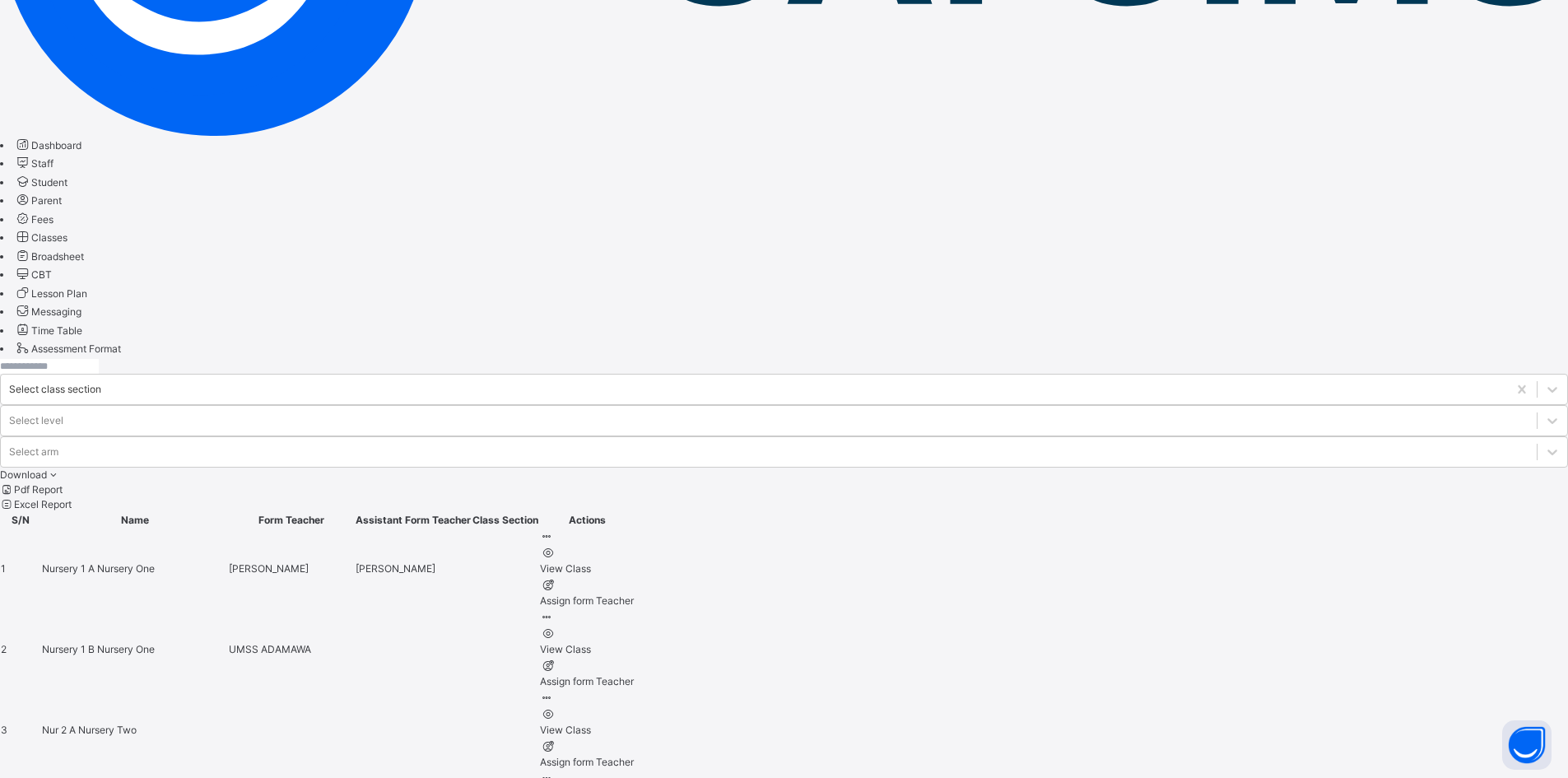
scroll to position [412, 0]
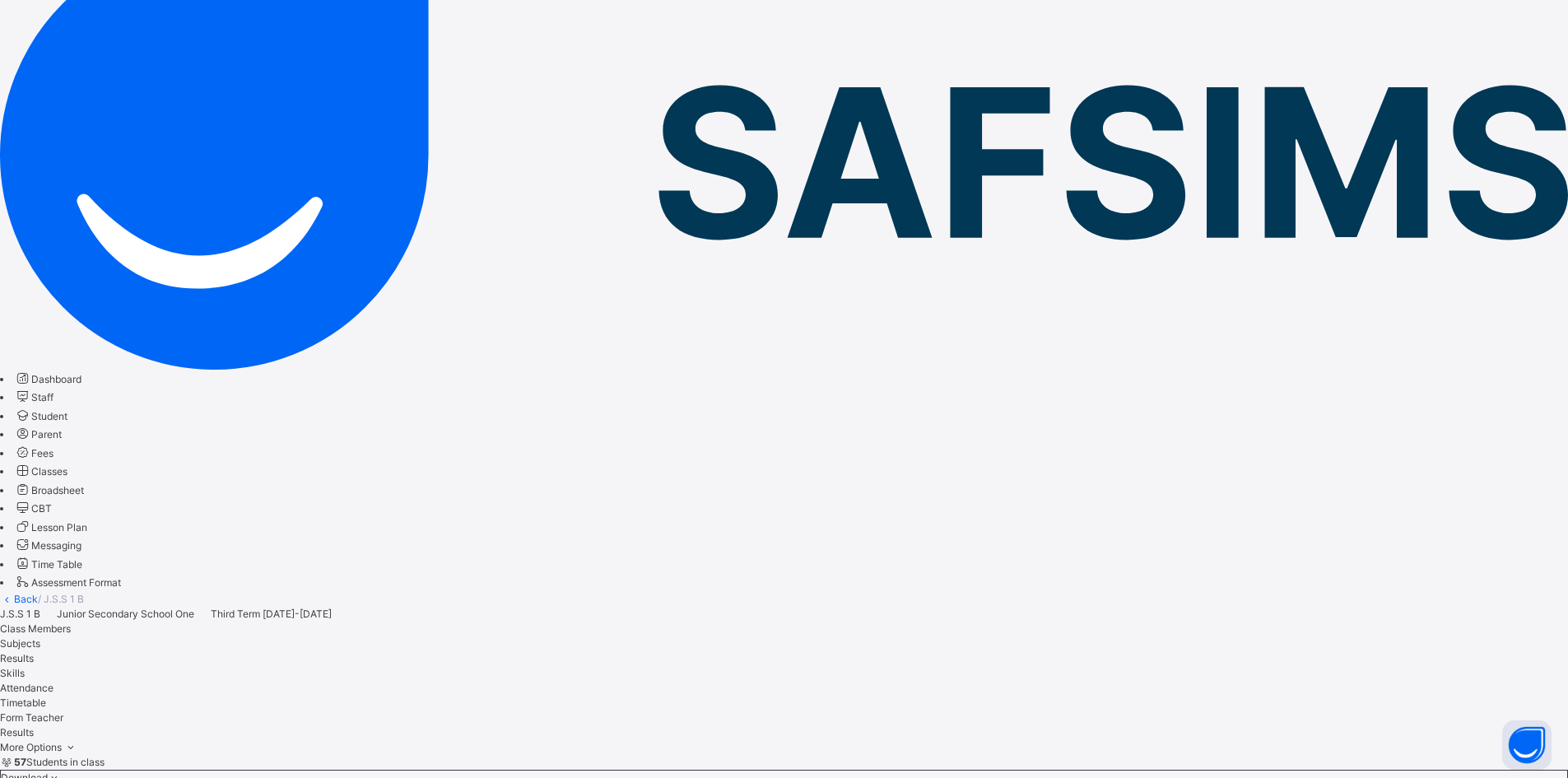
scroll to position [164, 0]
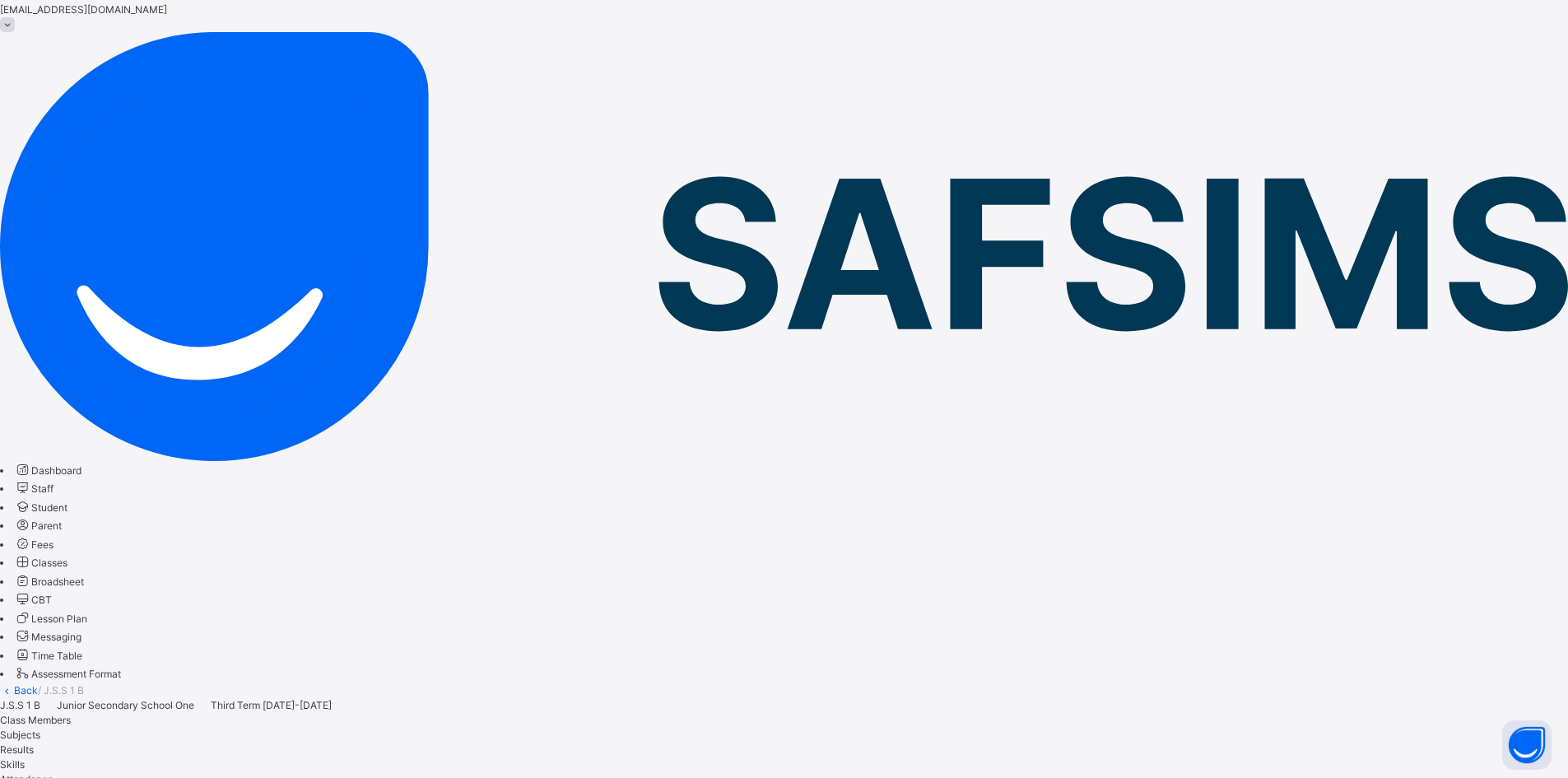
scroll to position [67, 0]
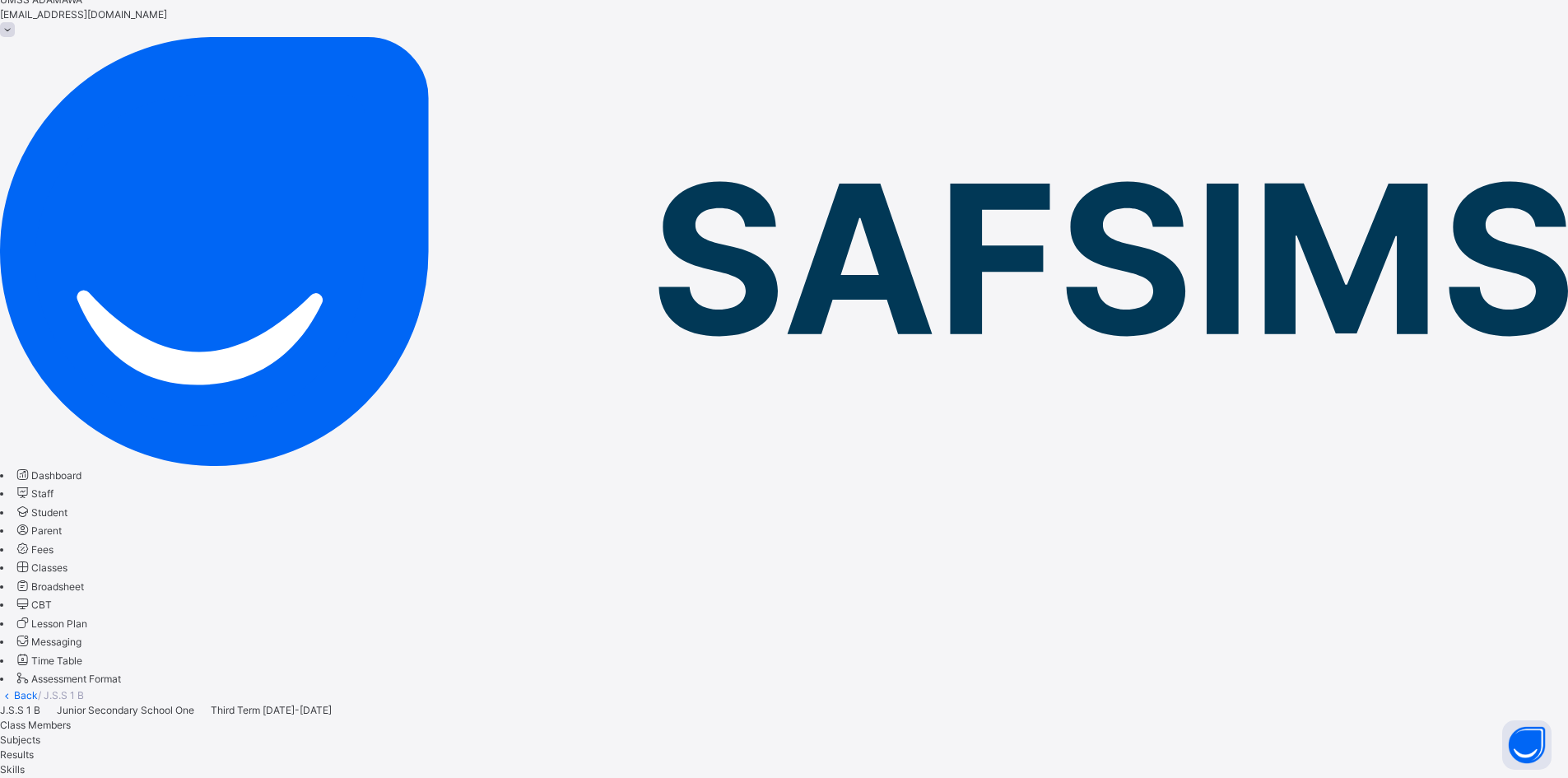
click at [38, 690] on link "Back" at bounding box center [26, 695] width 24 height 13
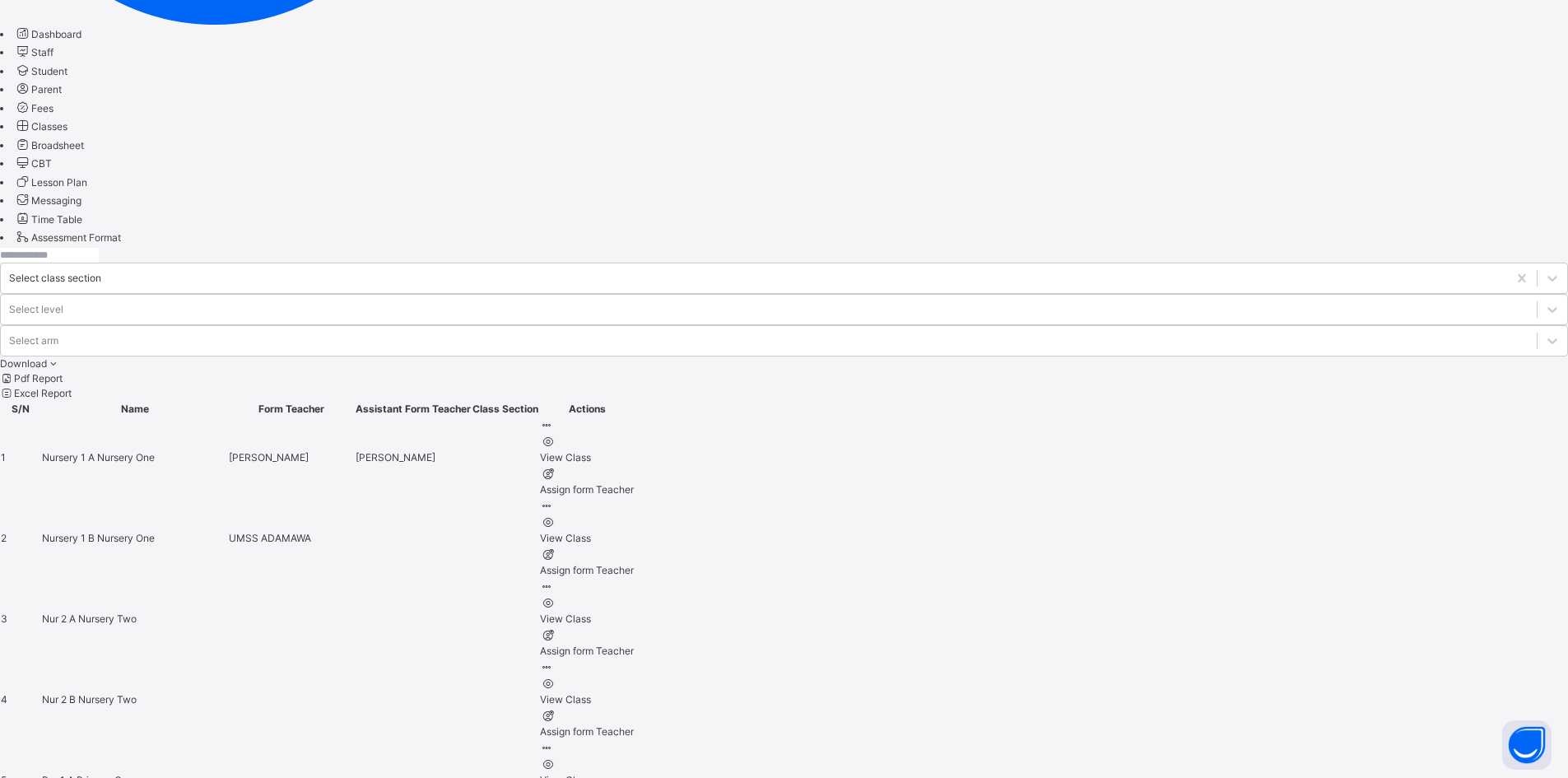
scroll to position [564, 0]
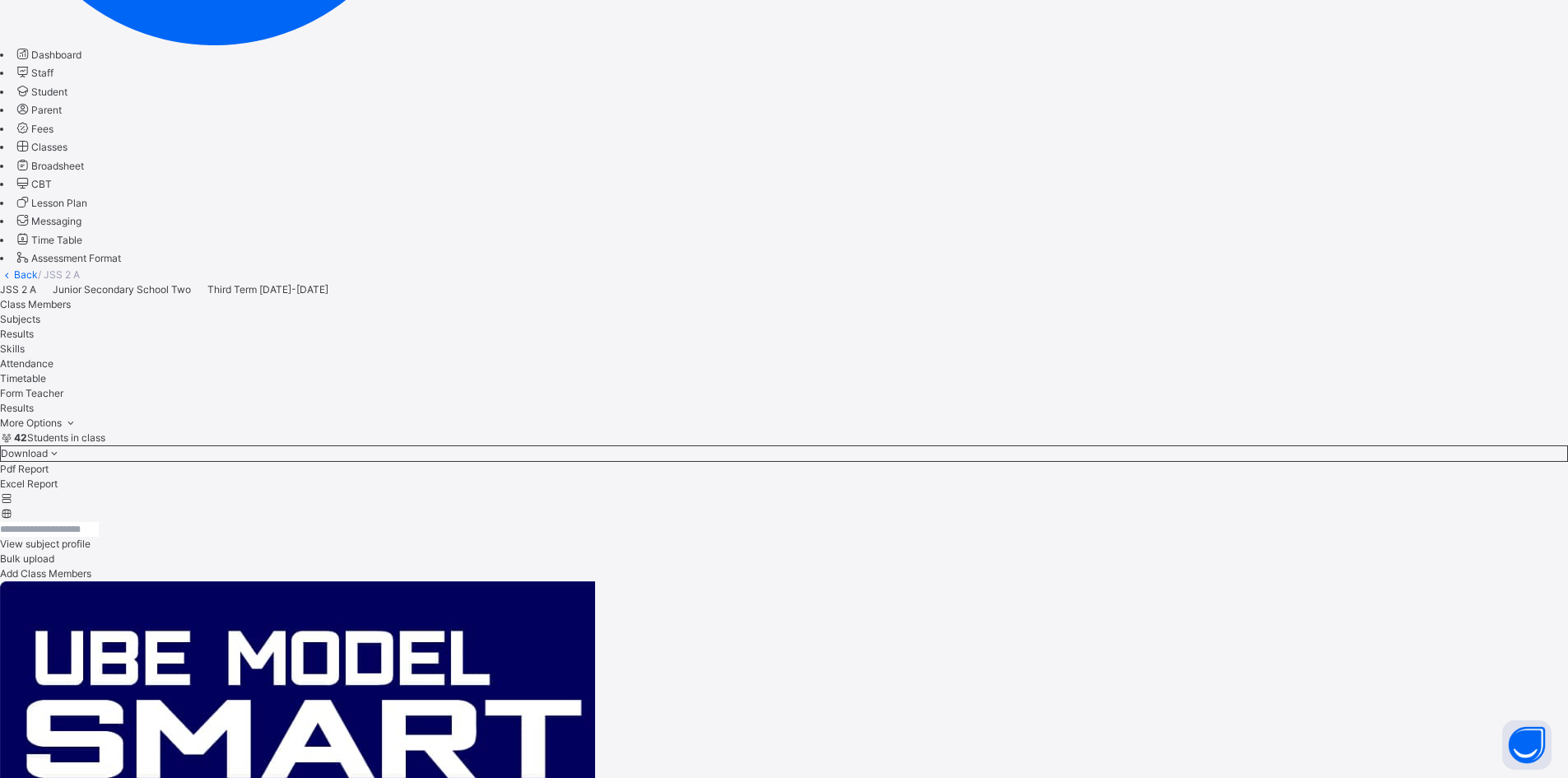
scroll to position [576, 0]
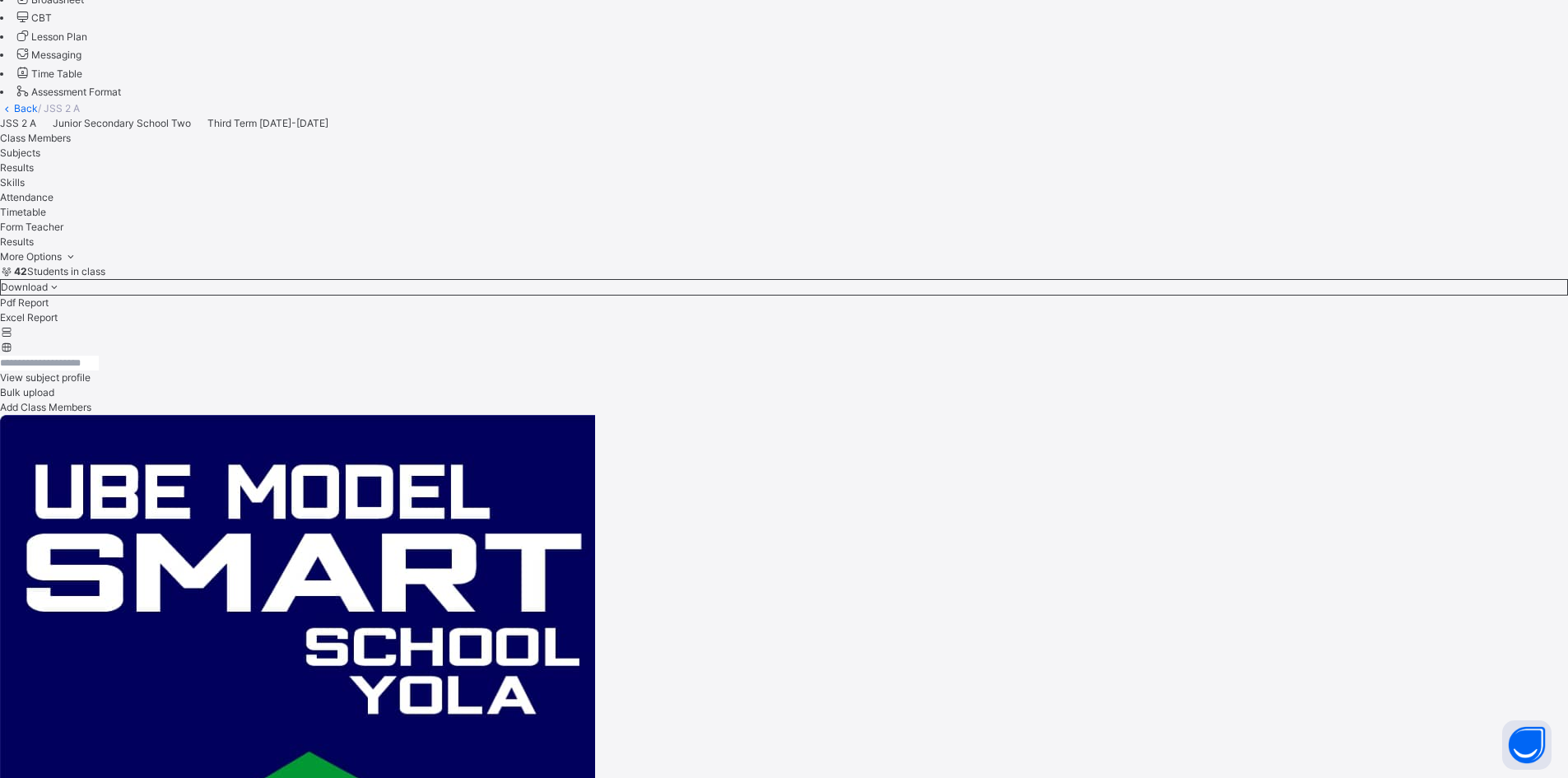
scroll to position [643, 0]
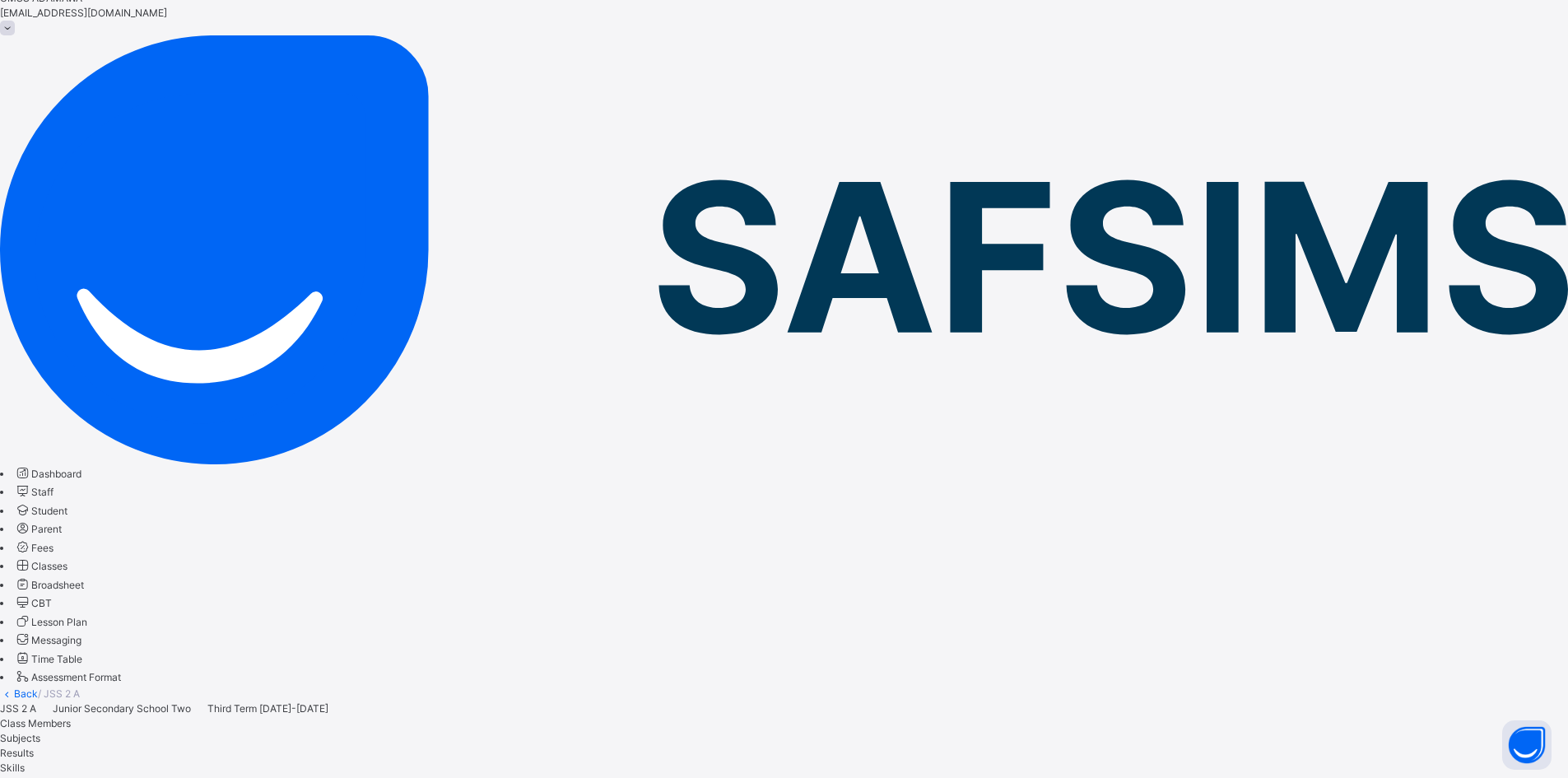
scroll to position [0, 0]
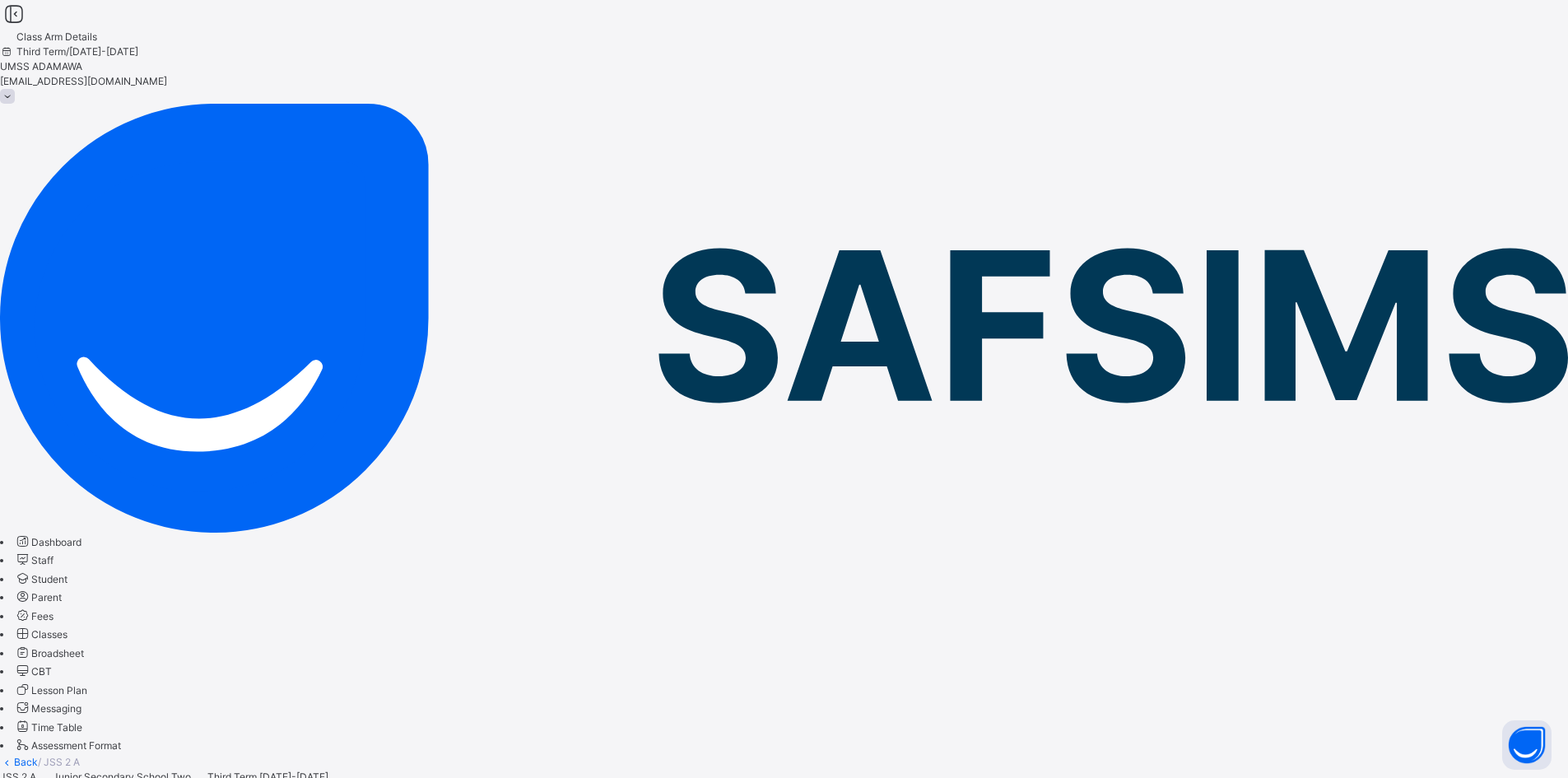
click at [38, 755] on link "Back" at bounding box center [26, 761] width 24 height 13
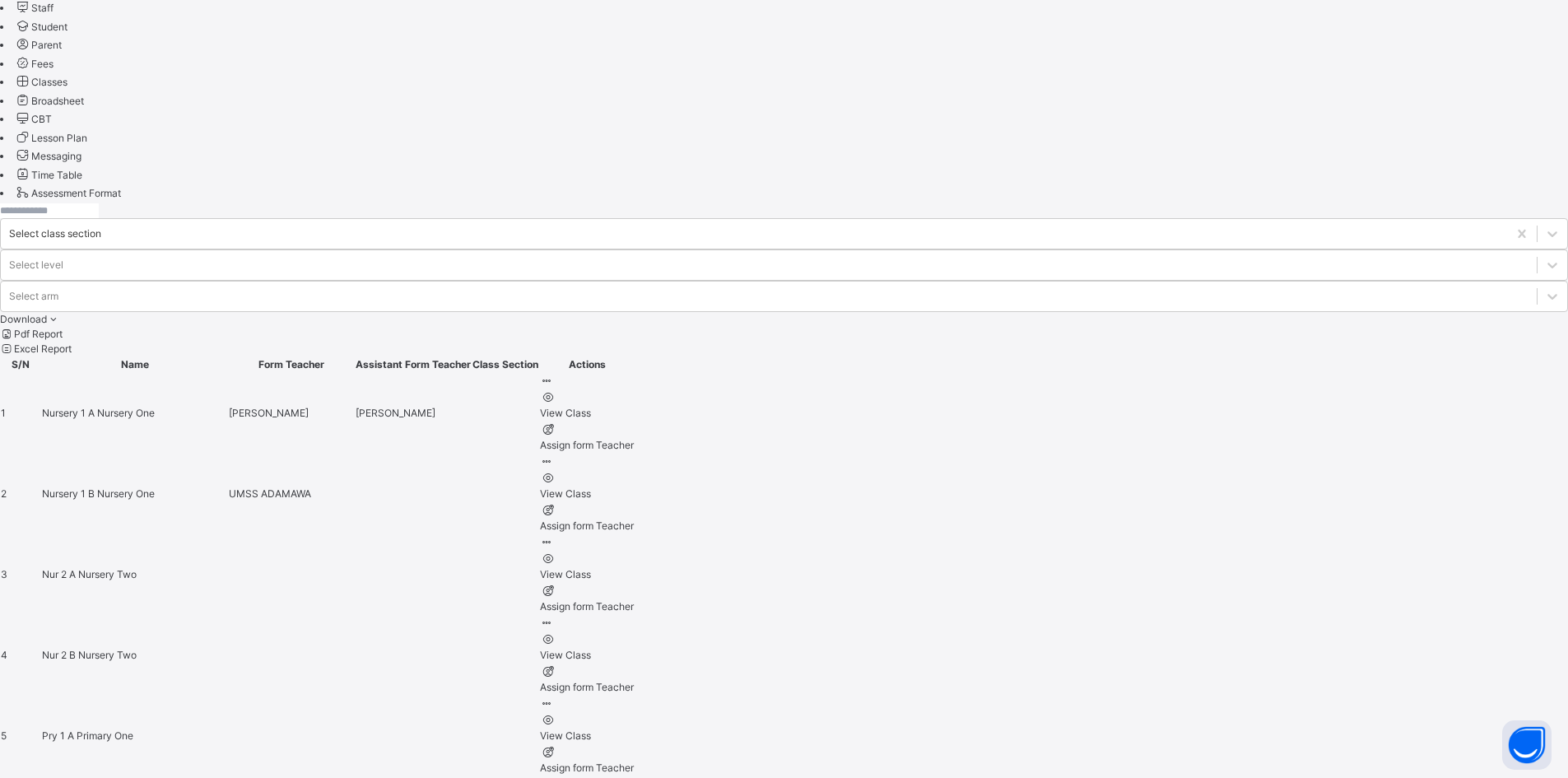
scroll to position [564, 0]
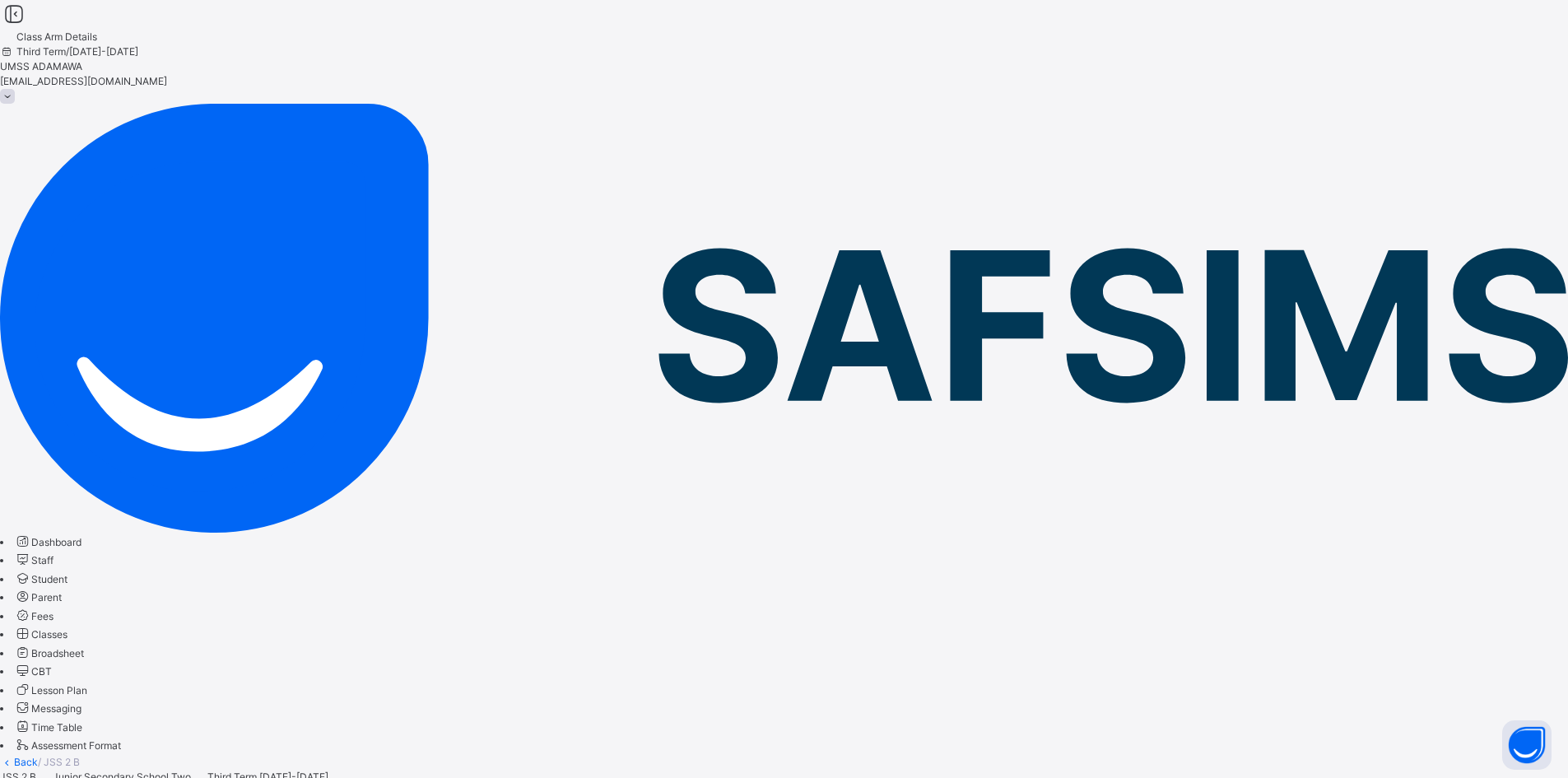
drag, startPoint x: 325, startPoint y: 573, endPoint x: 360, endPoint y: 550, distance: 41.9
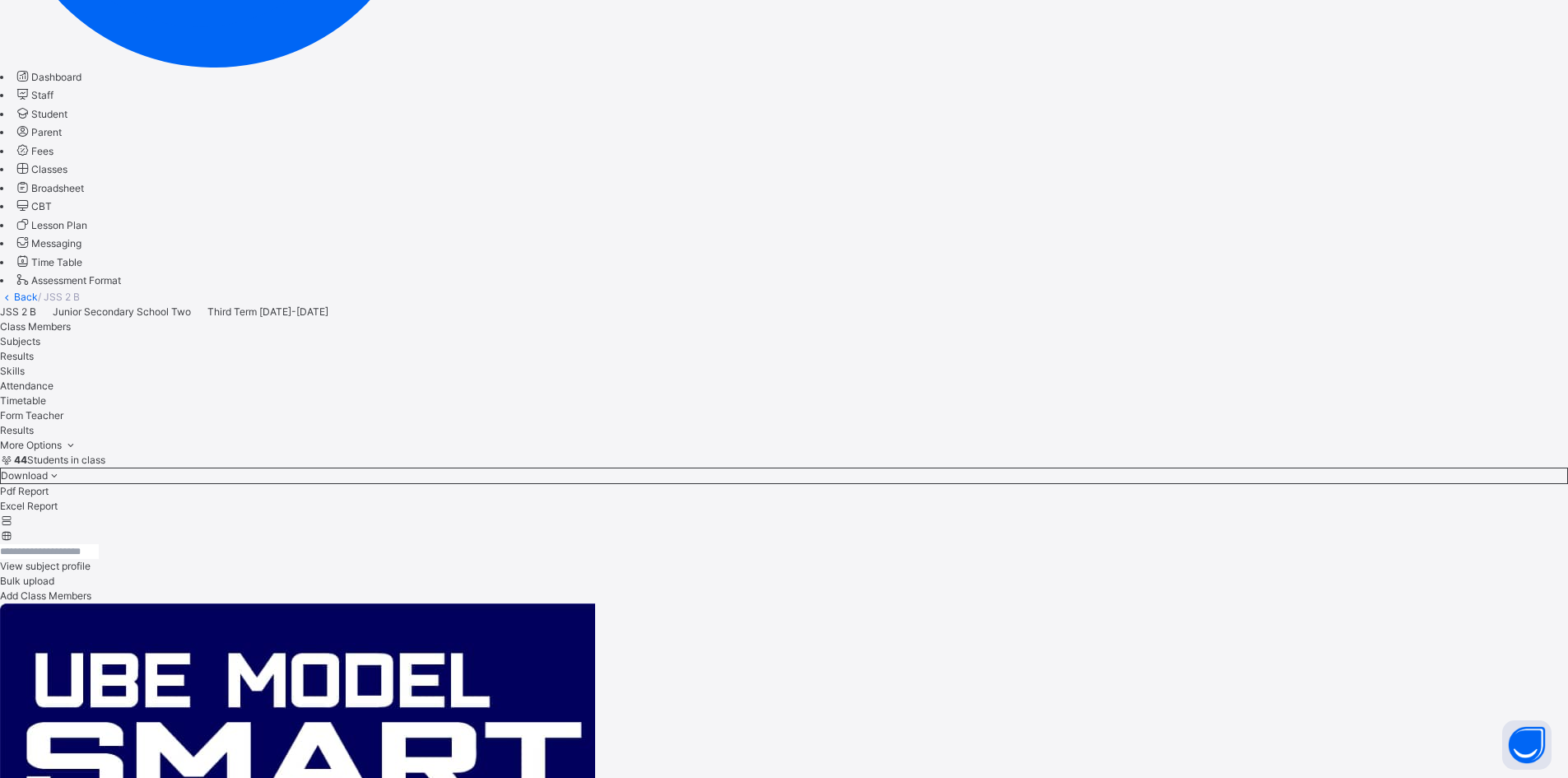
scroll to position [494, 0]
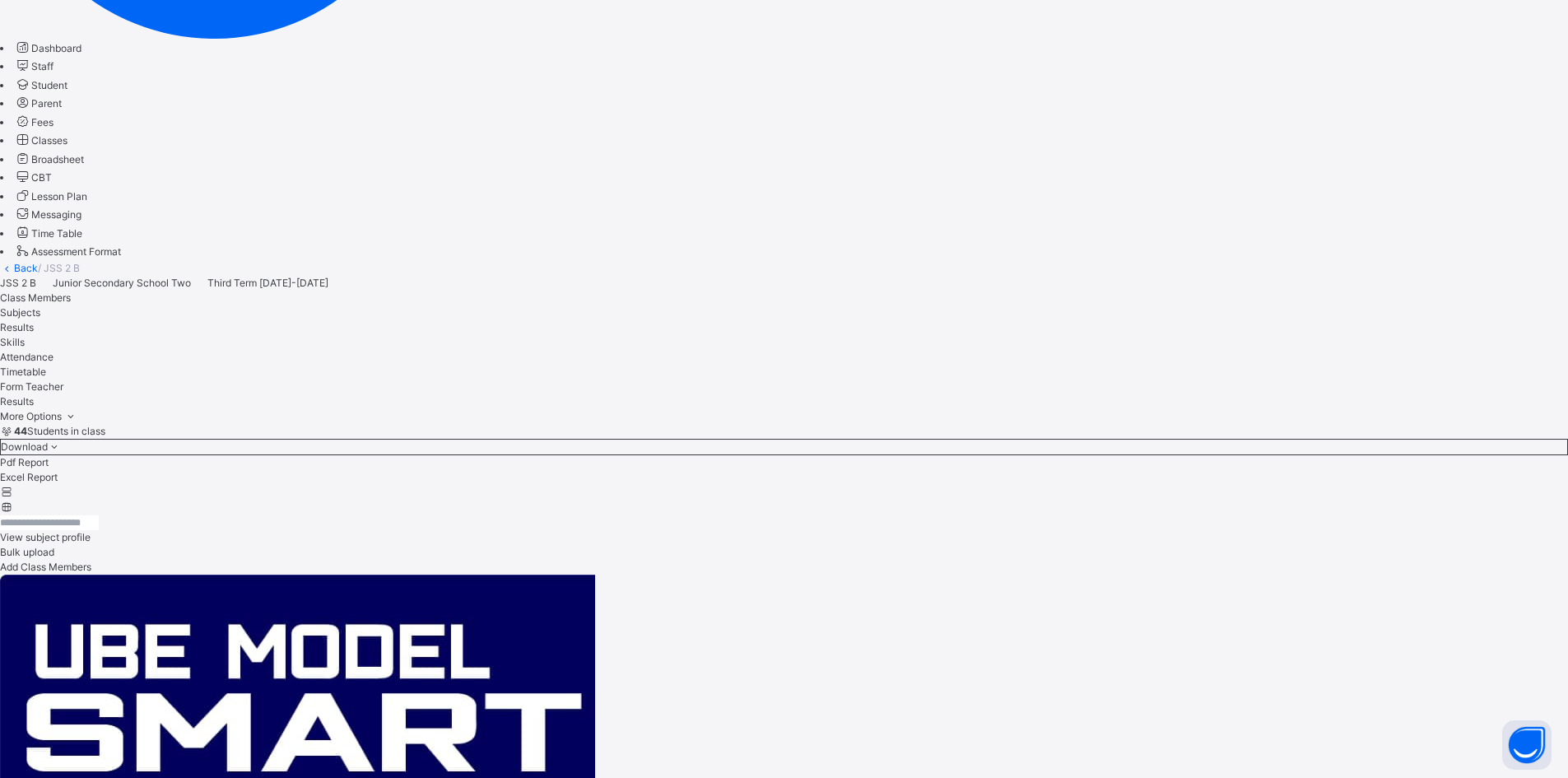
drag, startPoint x: 307, startPoint y: 412, endPoint x: 323, endPoint y: 400, distance: 20.0
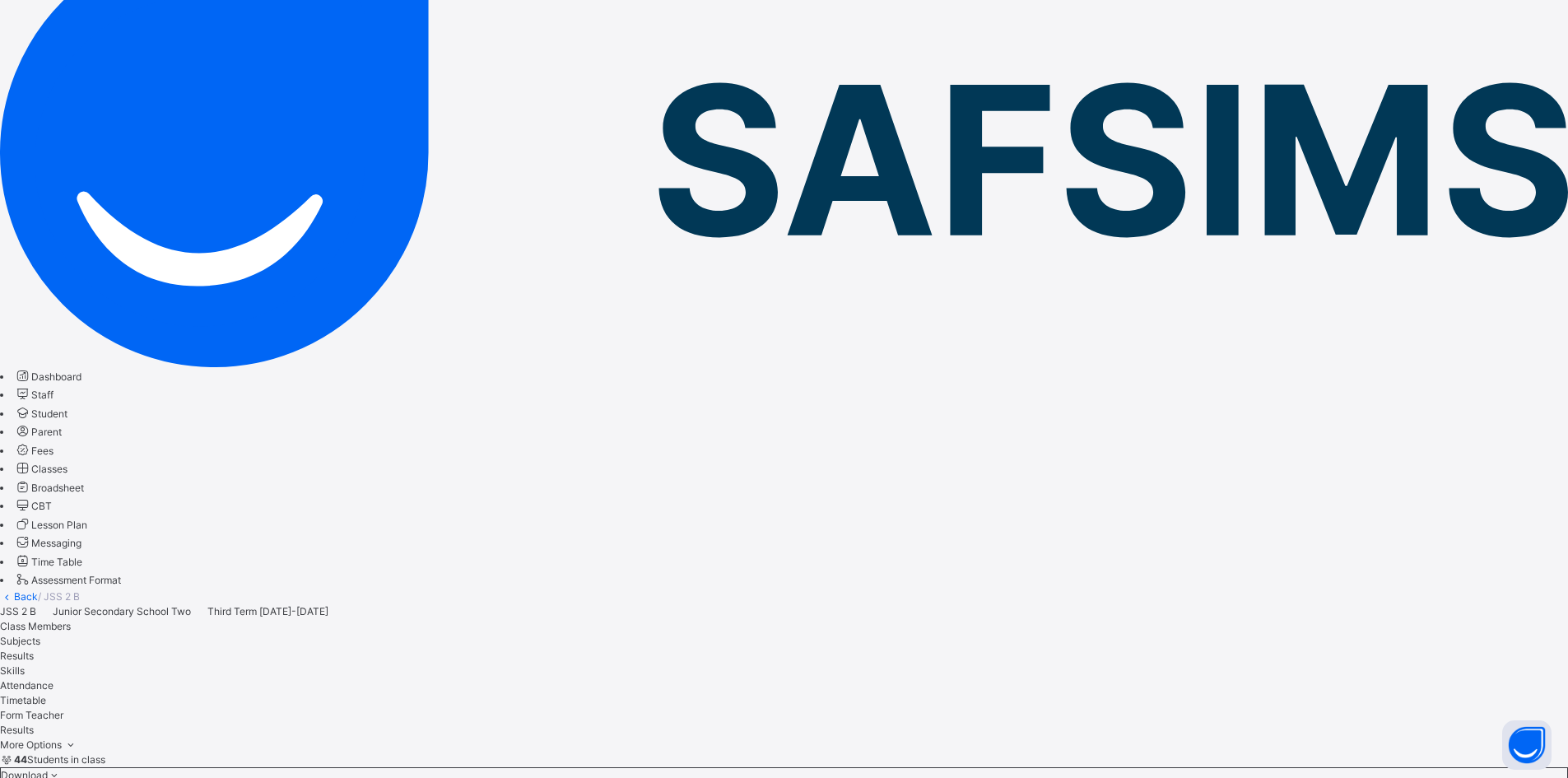
scroll to position [164, 0]
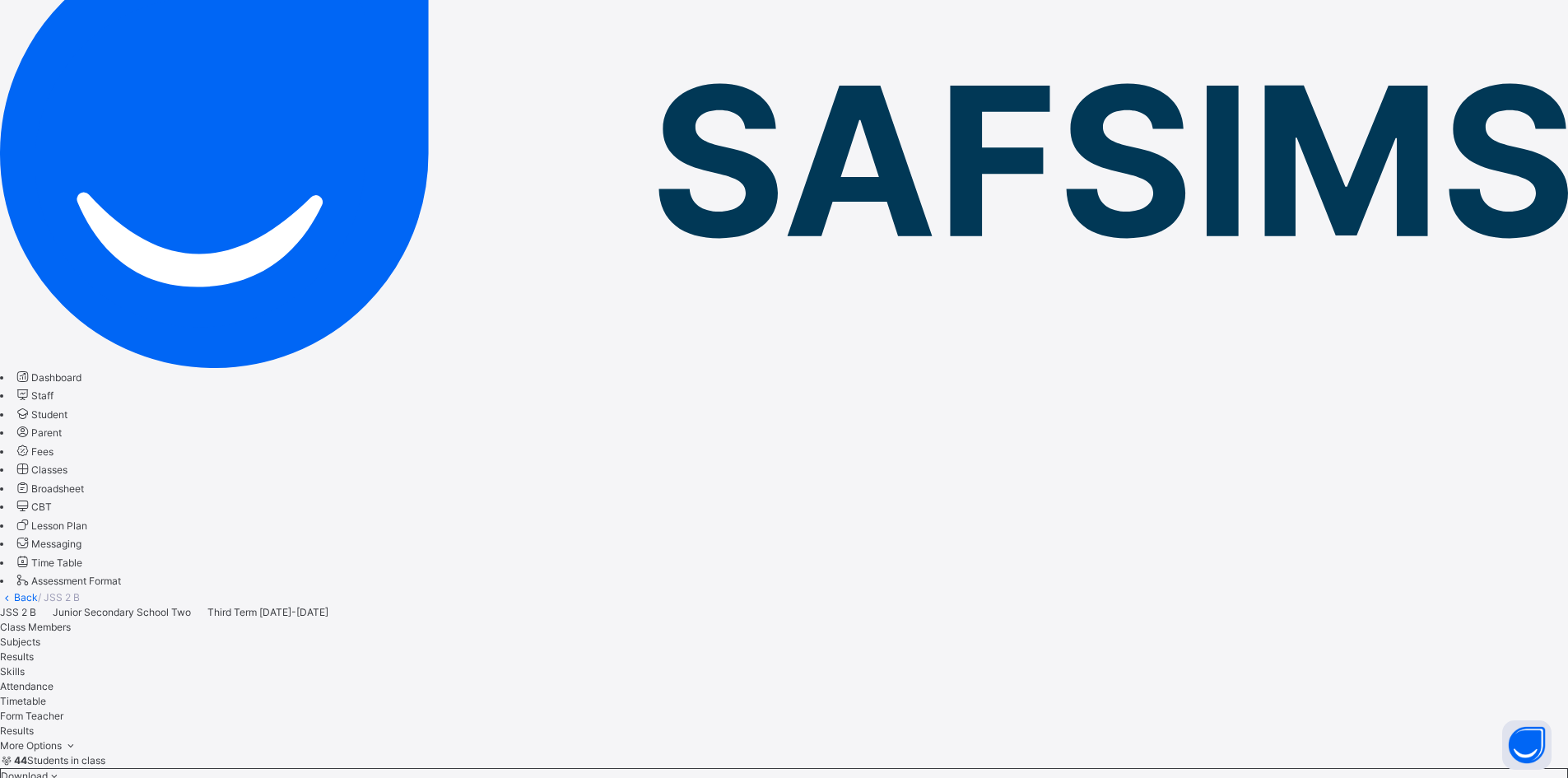
click at [40, 635] on span "Subjects" at bounding box center [20, 641] width 40 height 13
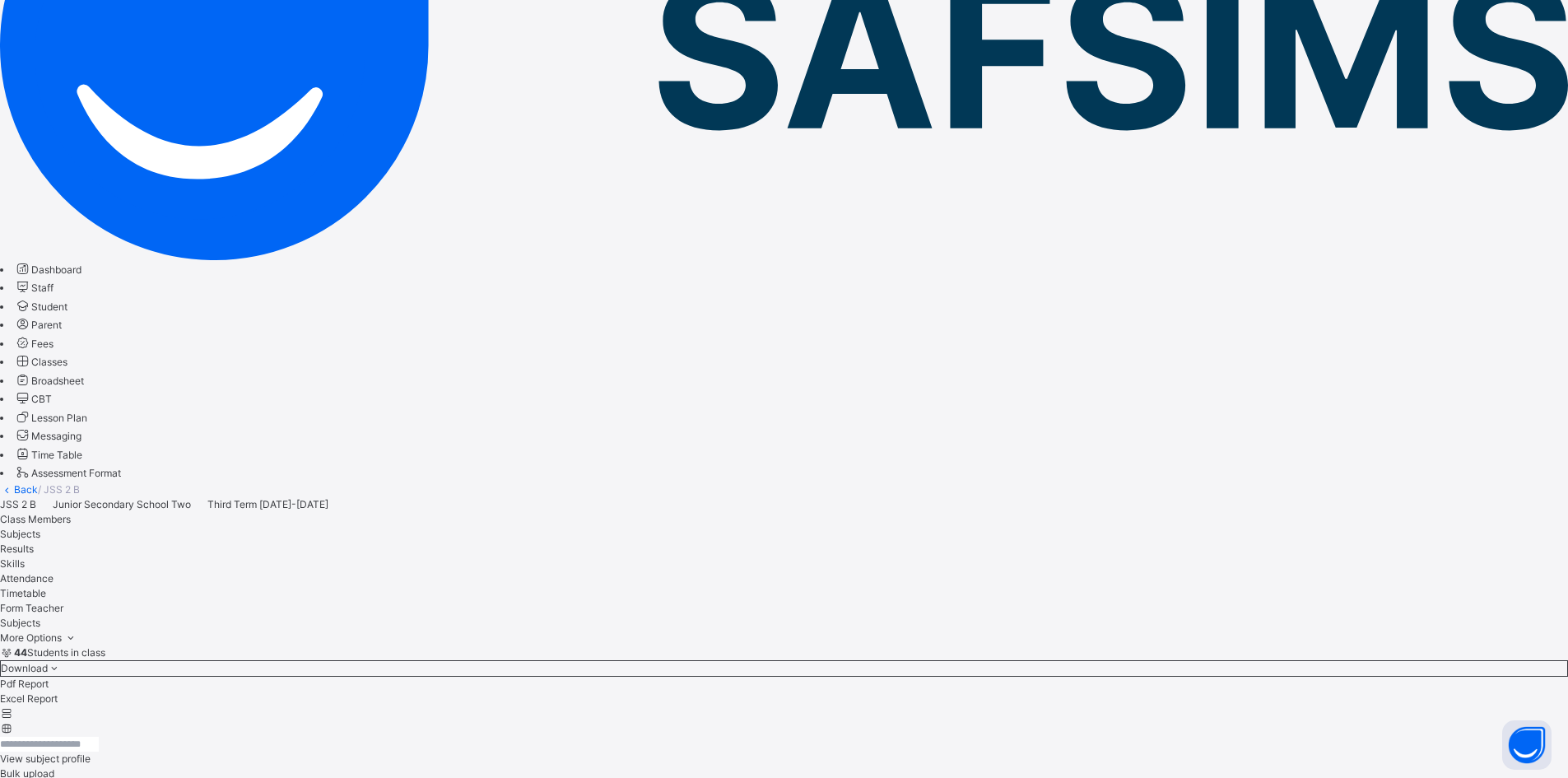
scroll to position [179, 0]
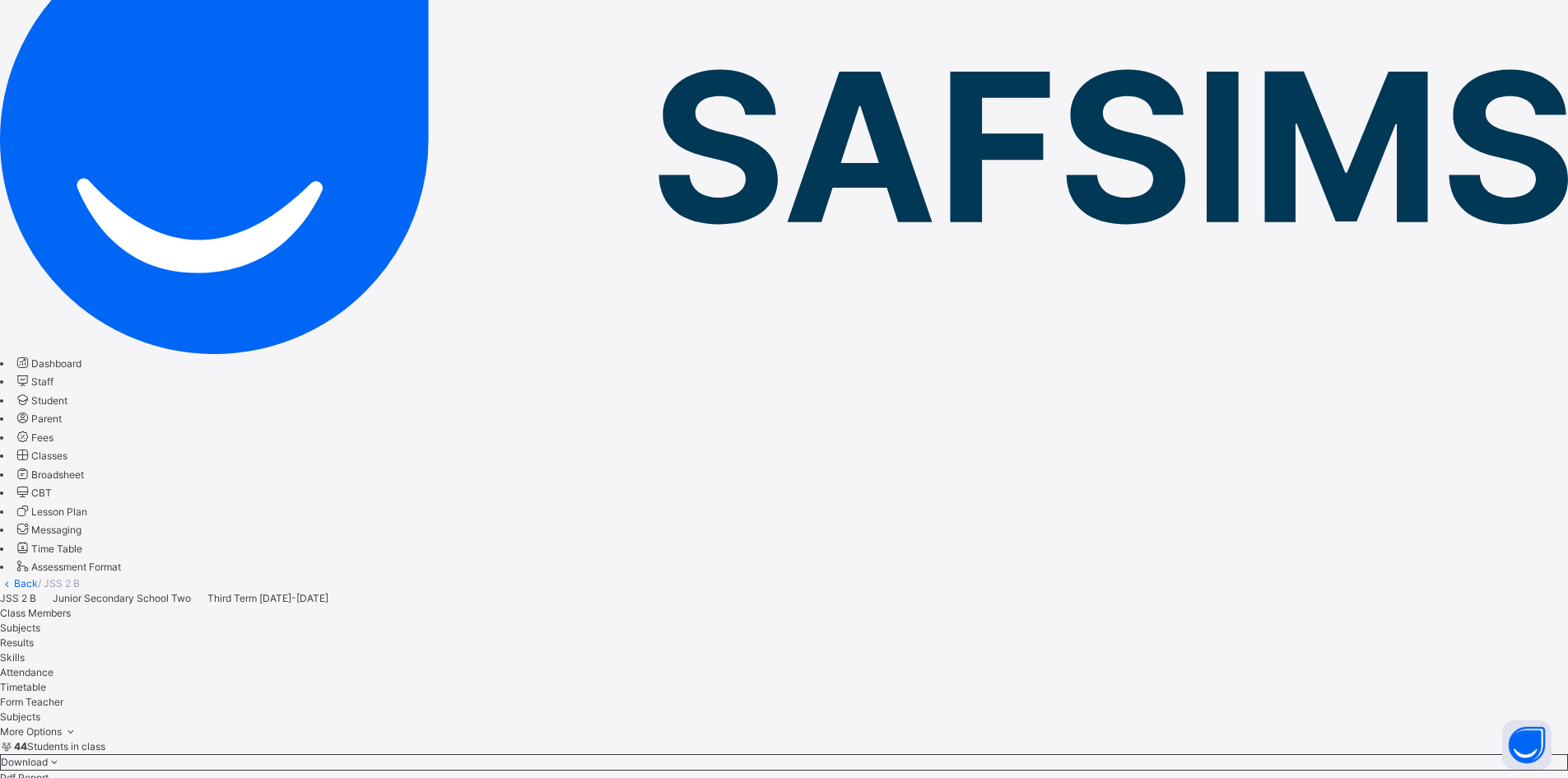
type input "****"
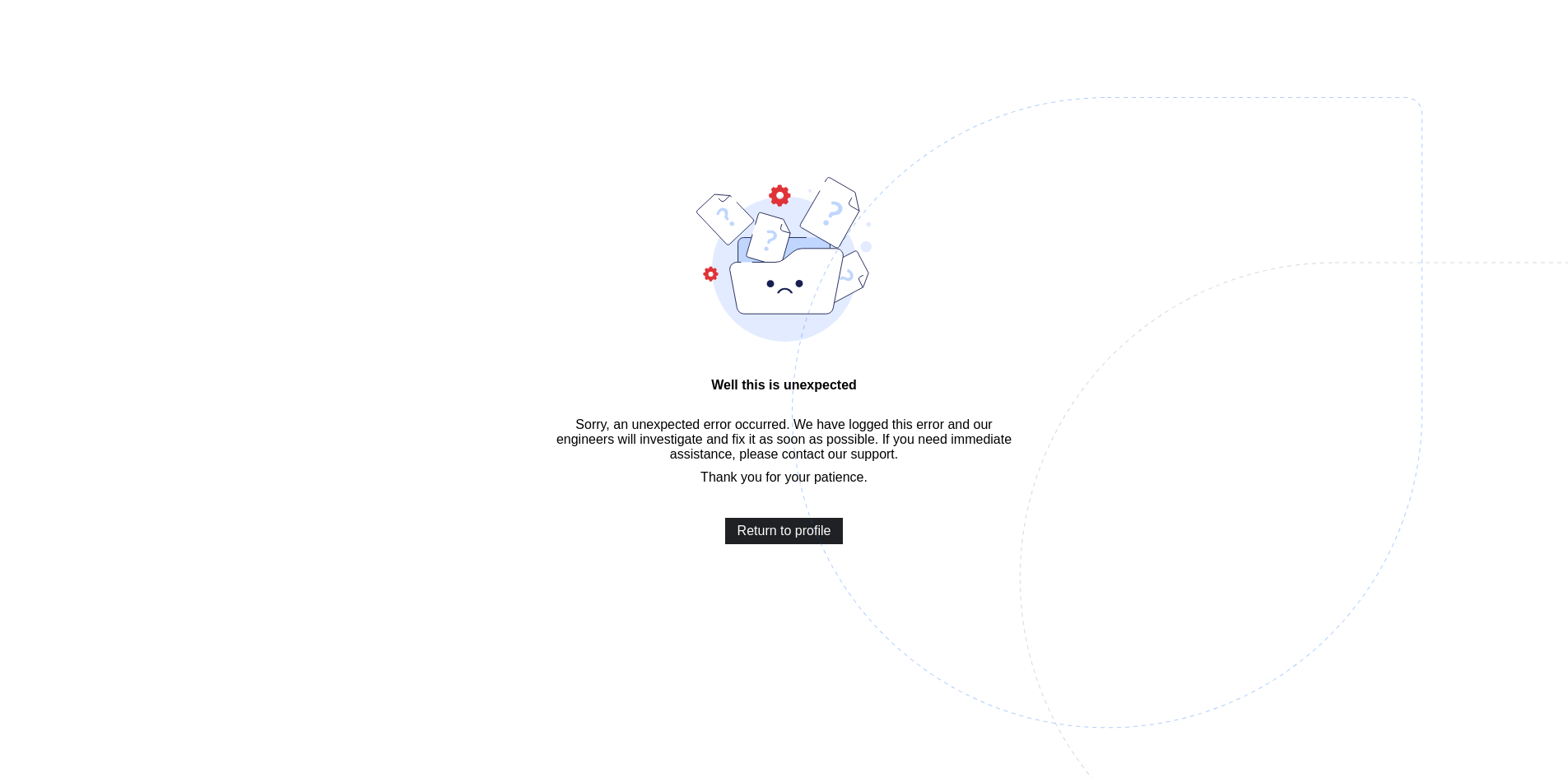
click at [805, 538] on span "Return to profile" at bounding box center [784, 531] width 93 height 15
click at [1323, 242] on img at bounding box center [1221, 495] width 859 height 796
click at [764, 538] on span "Return to profile" at bounding box center [784, 531] width 93 height 15
click at [779, 538] on span "Return to profile" at bounding box center [784, 531] width 93 height 15
click at [793, 538] on span "Return to profile" at bounding box center [784, 531] width 93 height 15
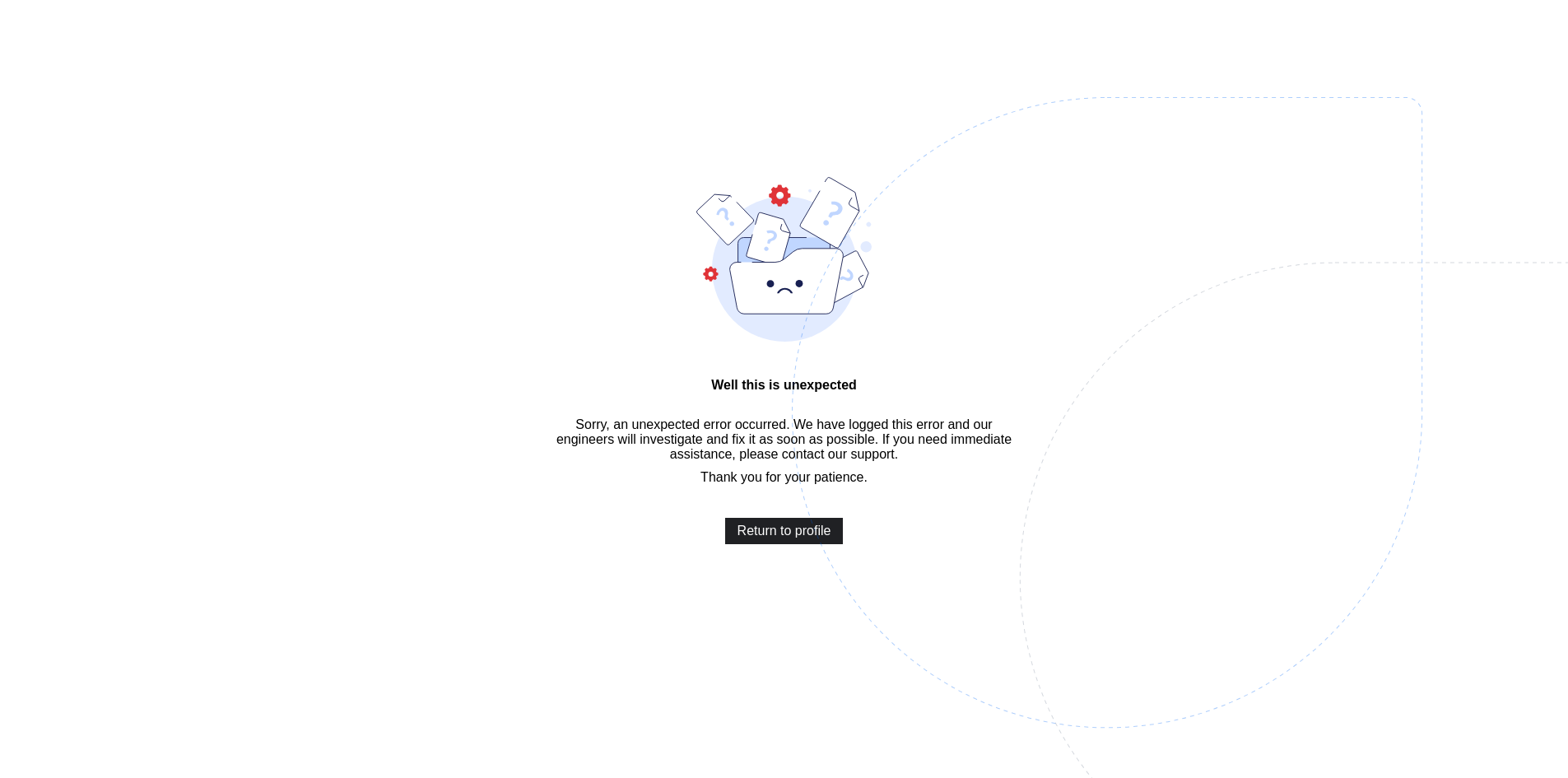
click at [775, 538] on span "Return to profile" at bounding box center [784, 531] width 93 height 15
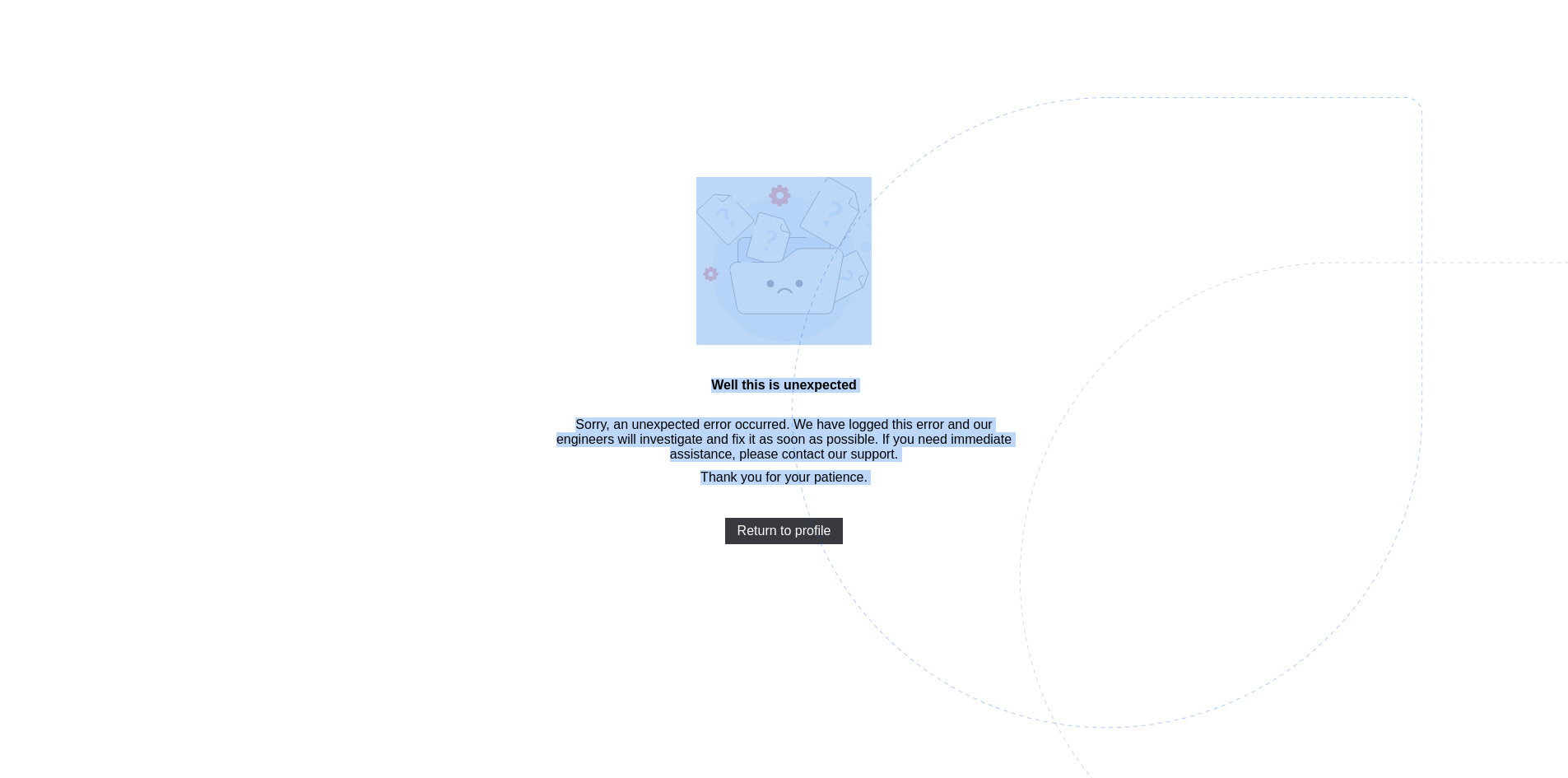
click at [798, 538] on span "Return to profile" at bounding box center [784, 531] width 93 height 15
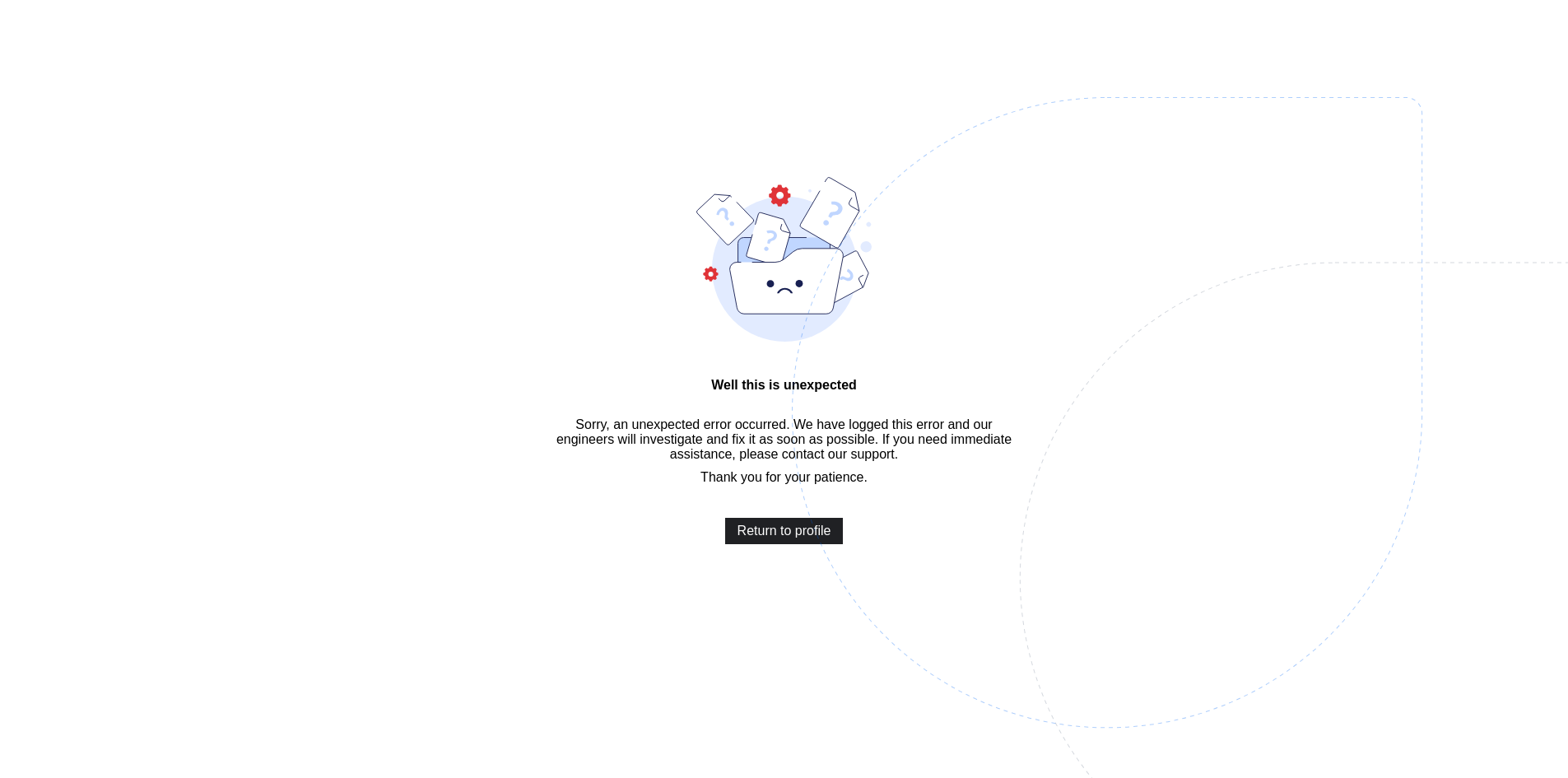
click at [787, 538] on span "Return to profile" at bounding box center [784, 531] width 93 height 15
click at [705, 502] on div "Well this is unexpected Sorry, an unexpected error occurred. We have logged thi…" at bounding box center [784, 361] width 471 height 367
click at [783, 538] on span "Return to profile" at bounding box center [784, 531] width 93 height 15
